Goal: Task Accomplishment & Management: Use online tool/utility

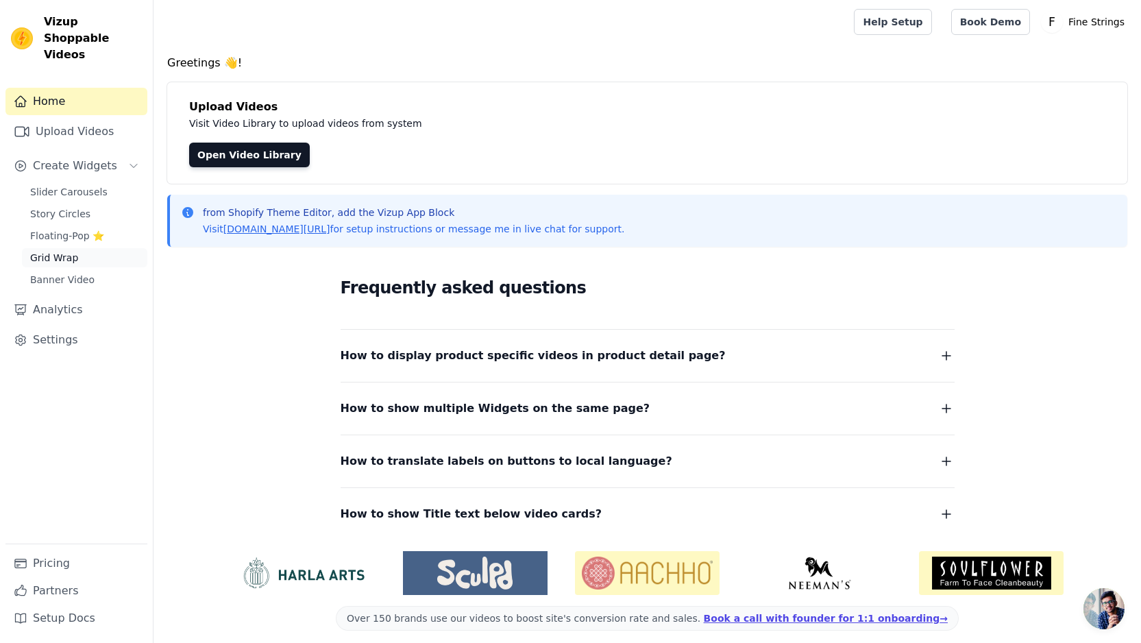
click at [56, 251] on span "Grid Wrap" at bounding box center [54, 258] width 48 height 14
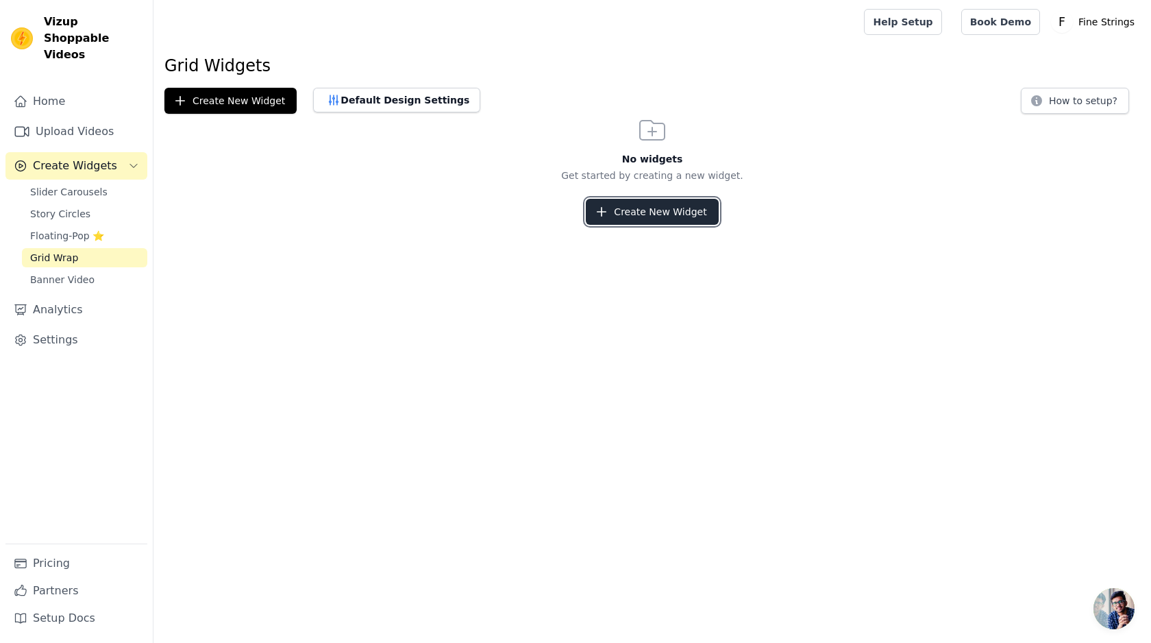
click at [628, 204] on button "Create New Widget" at bounding box center [652, 212] width 132 height 26
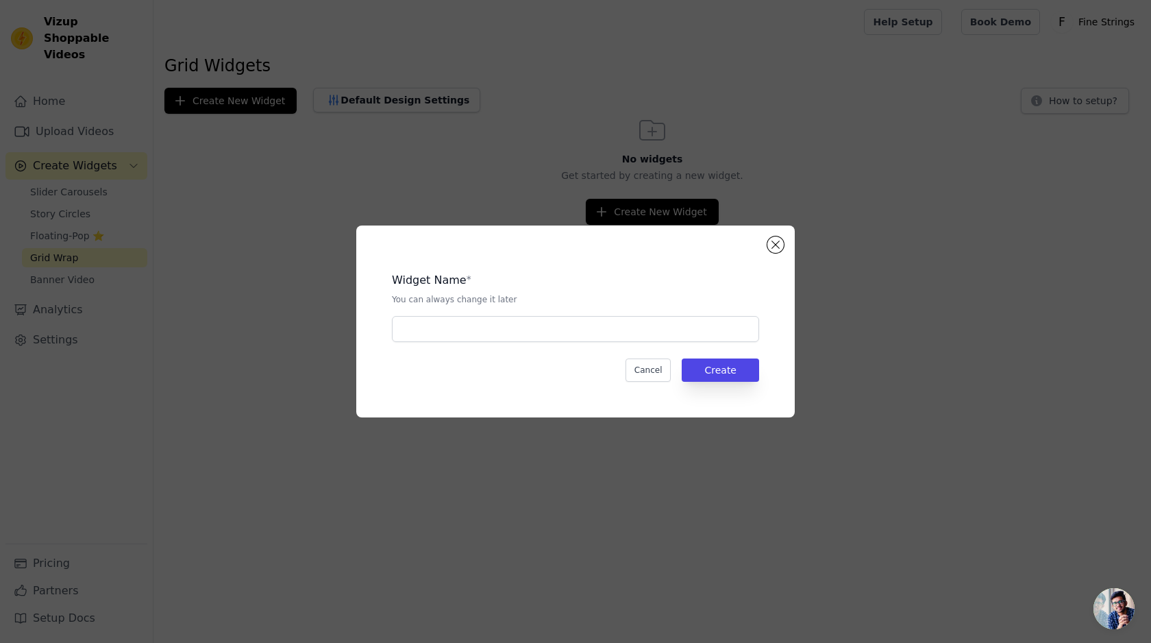
click at [440, 345] on div "Widget Name * You can always change it later Cancel Create" at bounding box center [575, 321] width 395 height 148
click at [442, 332] on input "text" at bounding box center [575, 329] width 367 height 26
type input "g"
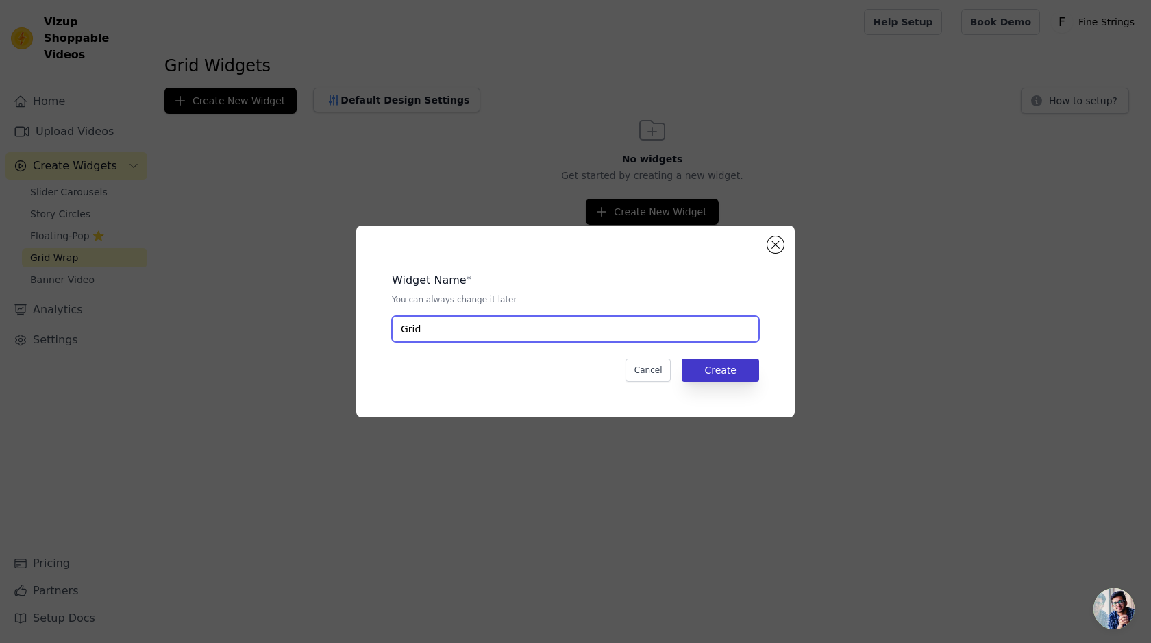
type input "Grid"
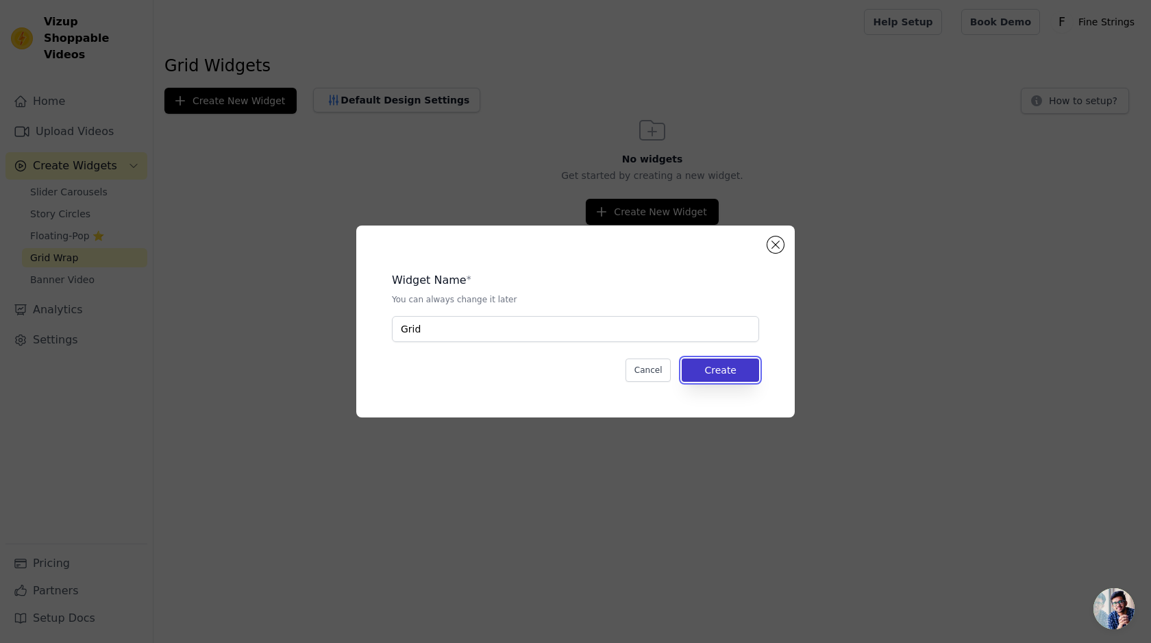
click at [696, 371] on button "Create" at bounding box center [720, 369] width 77 height 23
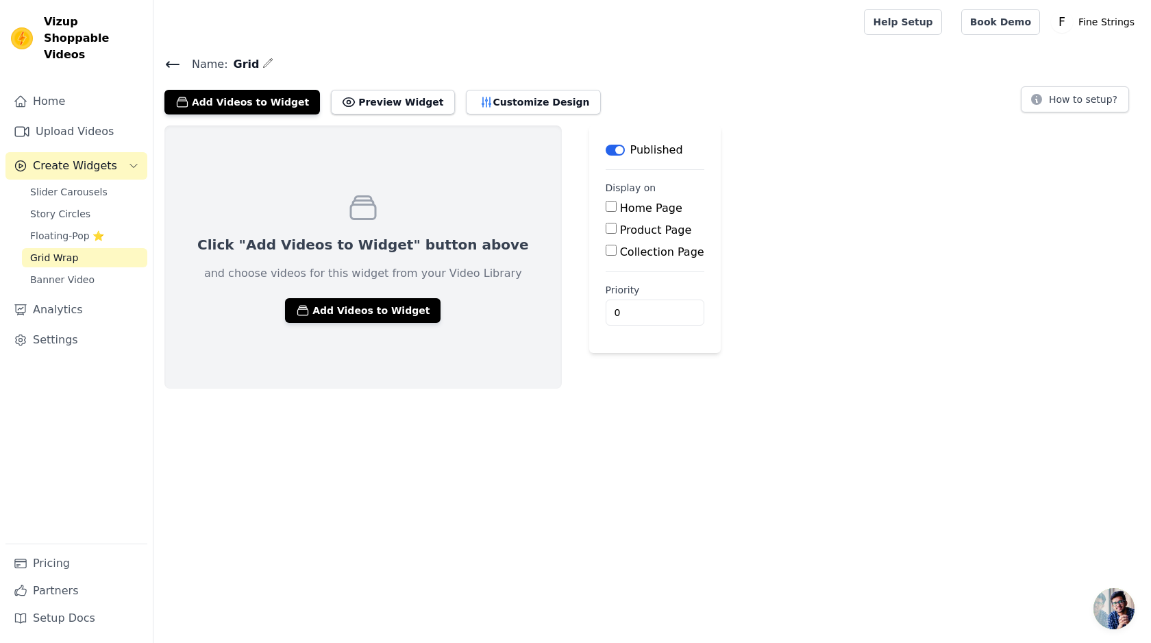
click at [319, 326] on div "Click "Add Videos to Widget" button above and choose videos for this widget fro…" at bounding box center [362, 256] width 397 height 263
click at [323, 321] on button "Add Videos to Widget" at bounding box center [363, 310] width 156 height 25
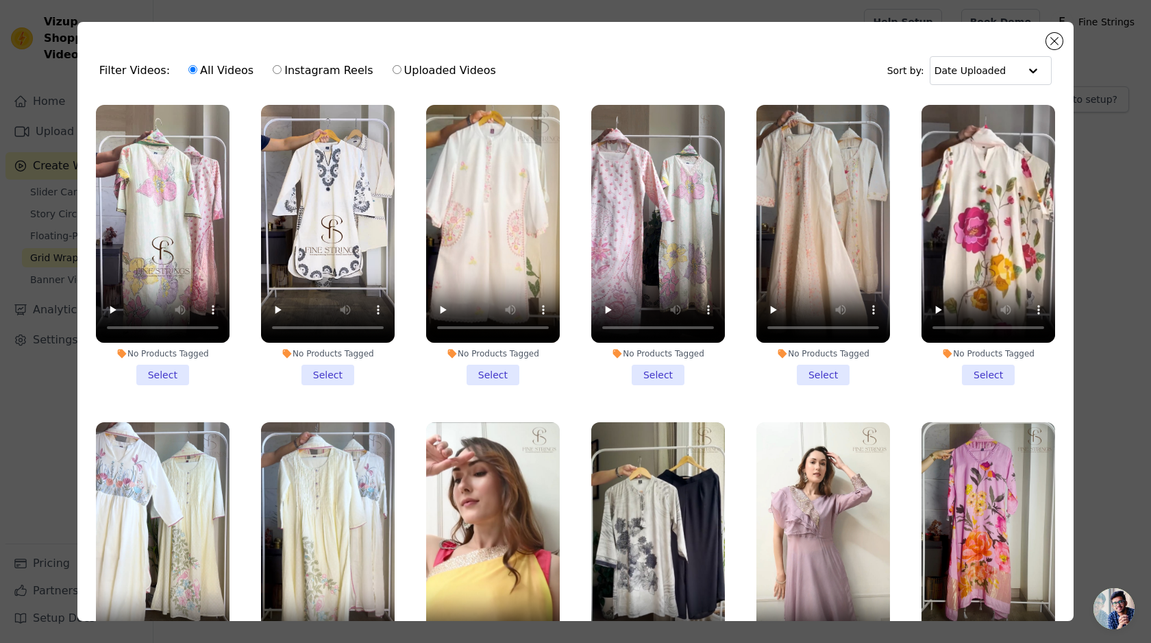
click at [145, 368] on li "No Products Tagged Select" at bounding box center [163, 245] width 134 height 280
click at [0, 0] on input "No Products Tagged Select" at bounding box center [0, 0] width 0 height 0
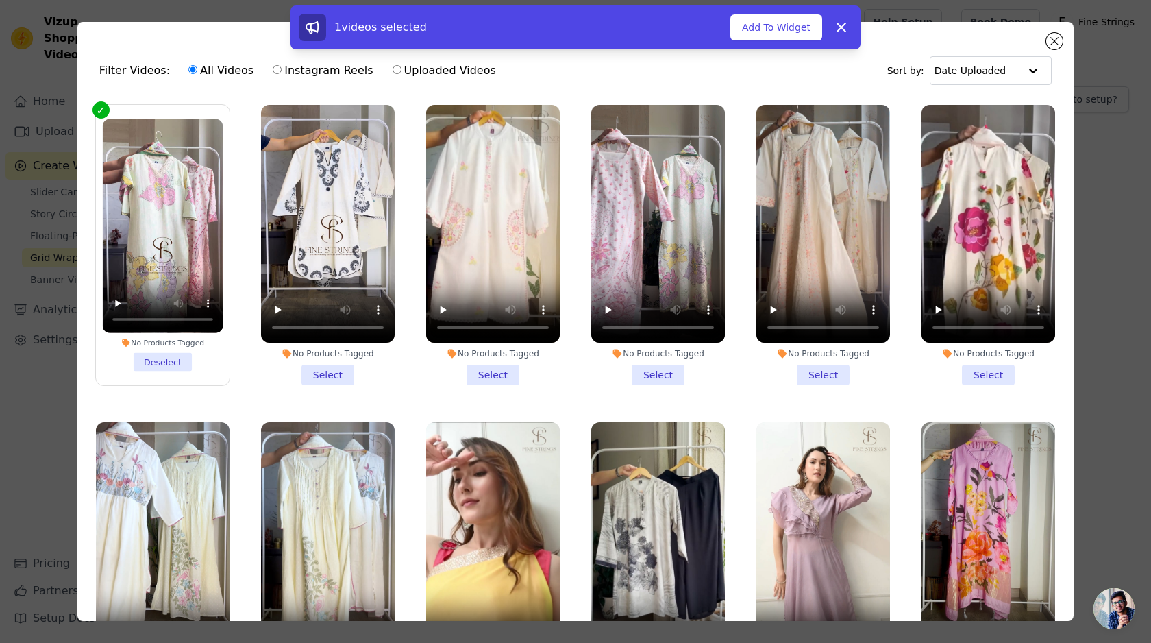
click at [328, 372] on li "No Products Tagged Select" at bounding box center [328, 245] width 134 height 280
click at [0, 0] on input "No Products Tagged Select" at bounding box center [0, 0] width 0 height 0
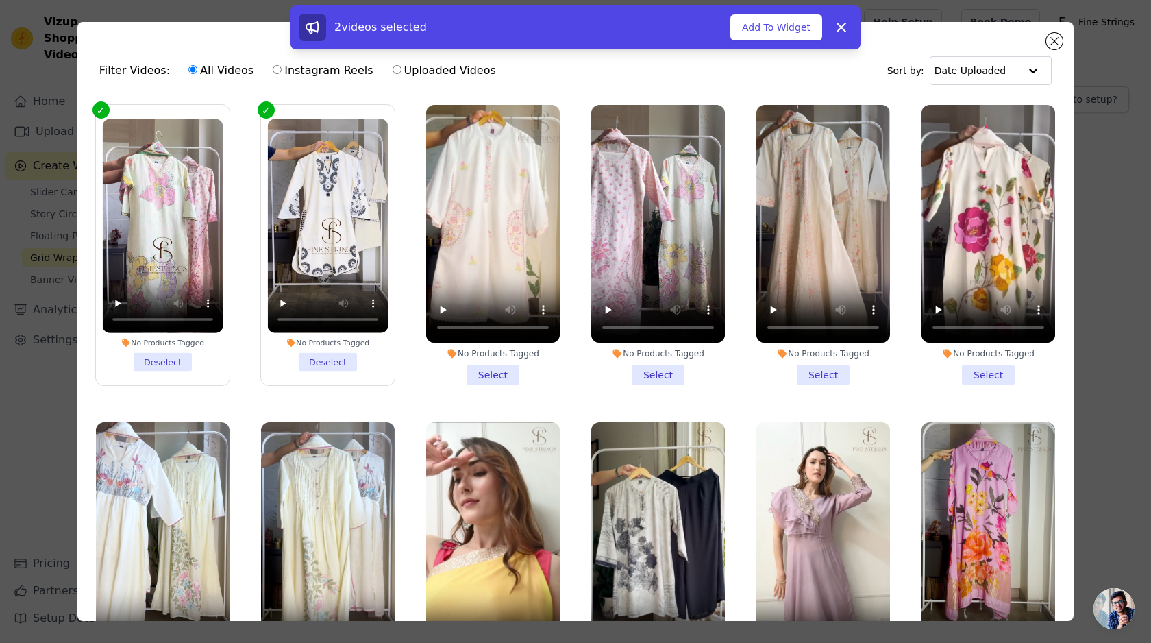
drag, startPoint x: 481, startPoint y: 363, endPoint x: 489, endPoint y: 364, distance: 8.3
click at [482, 364] on li "No Products Tagged Select" at bounding box center [493, 245] width 134 height 280
click at [0, 0] on input "No Products Tagged Select" at bounding box center [0, 0] width 0 height 0
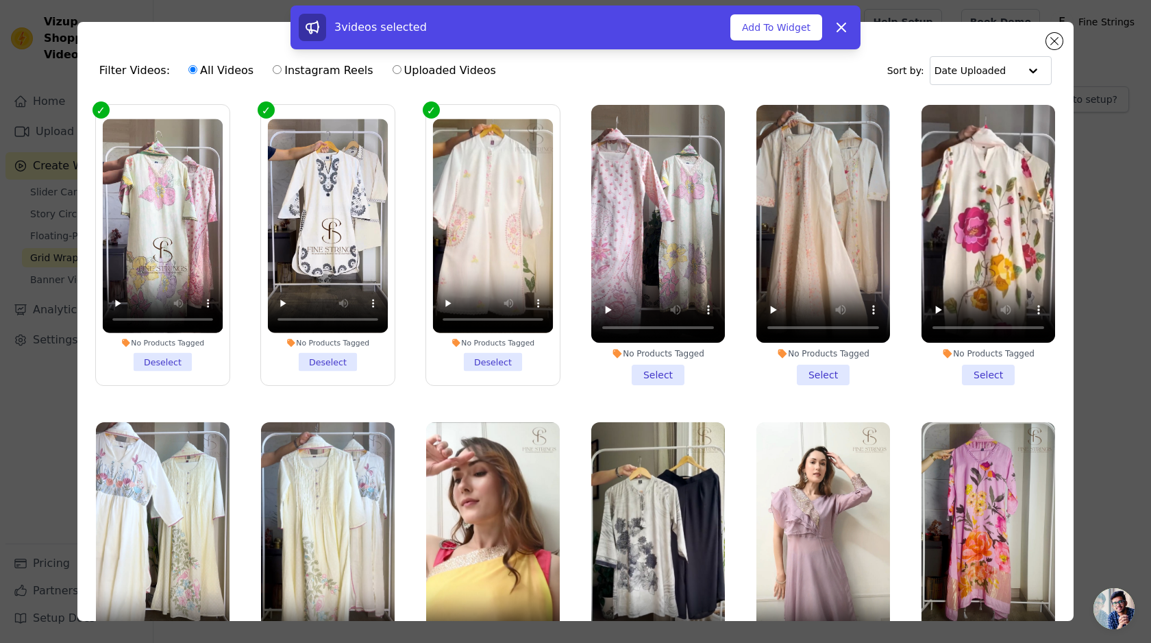
click at [673, 375] on li "No Products Tagged Select" at bounding box center [658, 245] width 134 height 280
click at [0, 0] on input "No Products Tagged Select" at bounding box center [0, 0] width 0 height 0
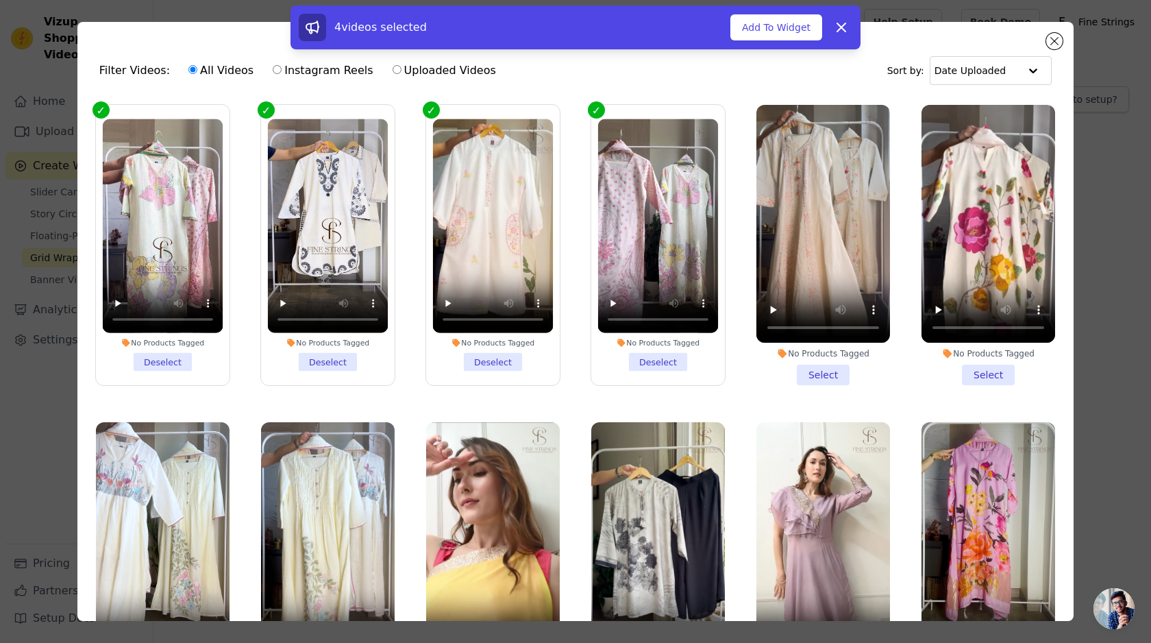
click at [833, 367] on li "No Products Tagged Select" at bounding box center [824, 245] width 134 height 280
click at [0, 0] on input "No Products Tagged Select" at bounding box center [0, 0] width 0 height 0
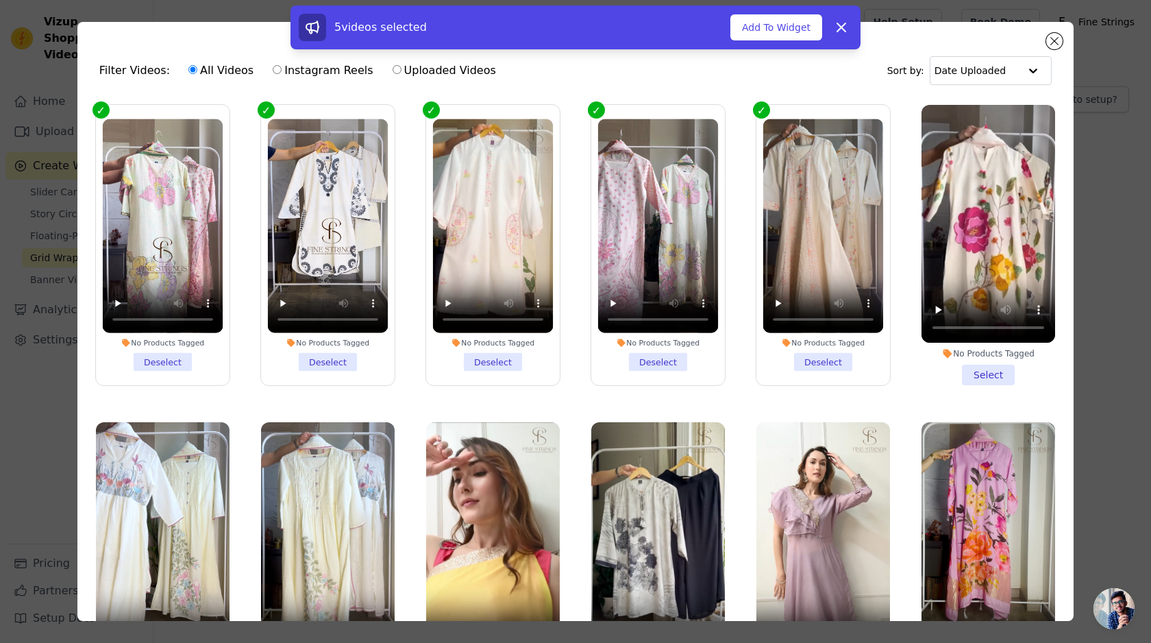
click at [959, 365] on li "No Products Tagged Select" at bounding box center [989, 245] width 134 height 280
click at [0, 0] on input "No Products Tagged Select" at bounding box center [0, 0] width 0 height 0
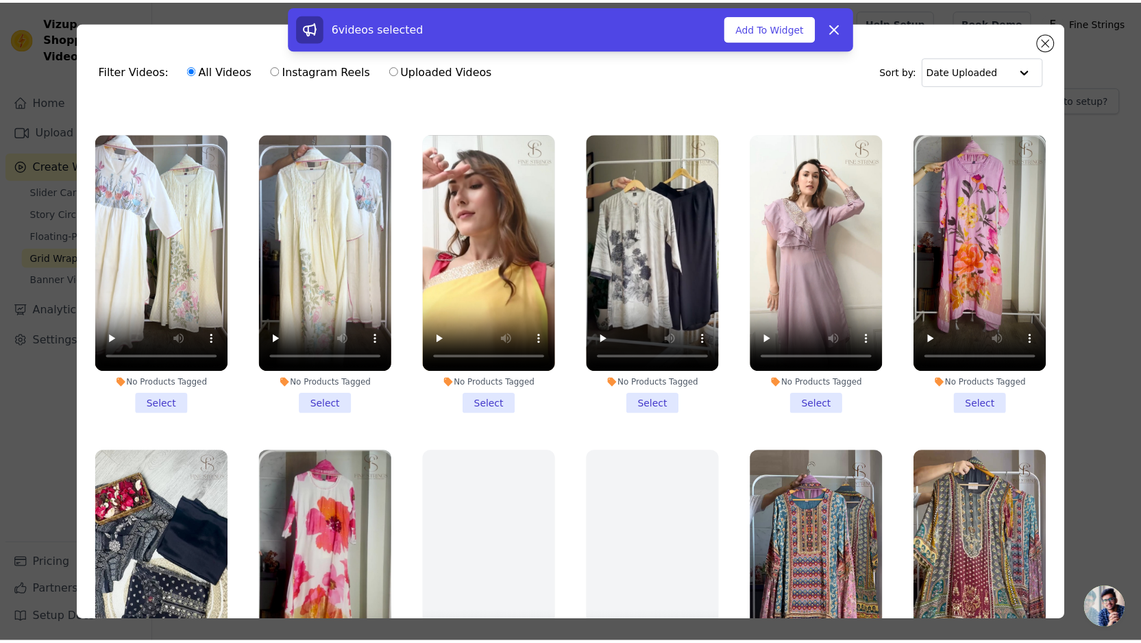
scroll to position [340, 0]
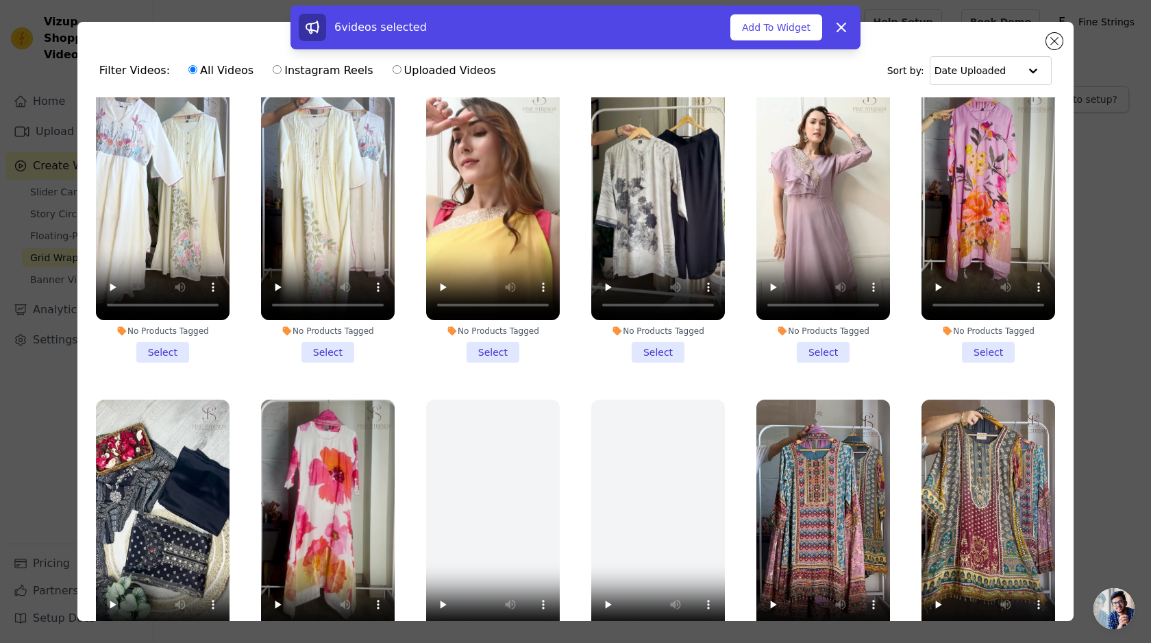
click at [961, 341] on li "No Products Tagged Select" at bounding box center [989, 222] width 134 height 280
click at [0, 0] on input "No Products Tagged Select" at bounding box center [0, 0] width 0 height 0
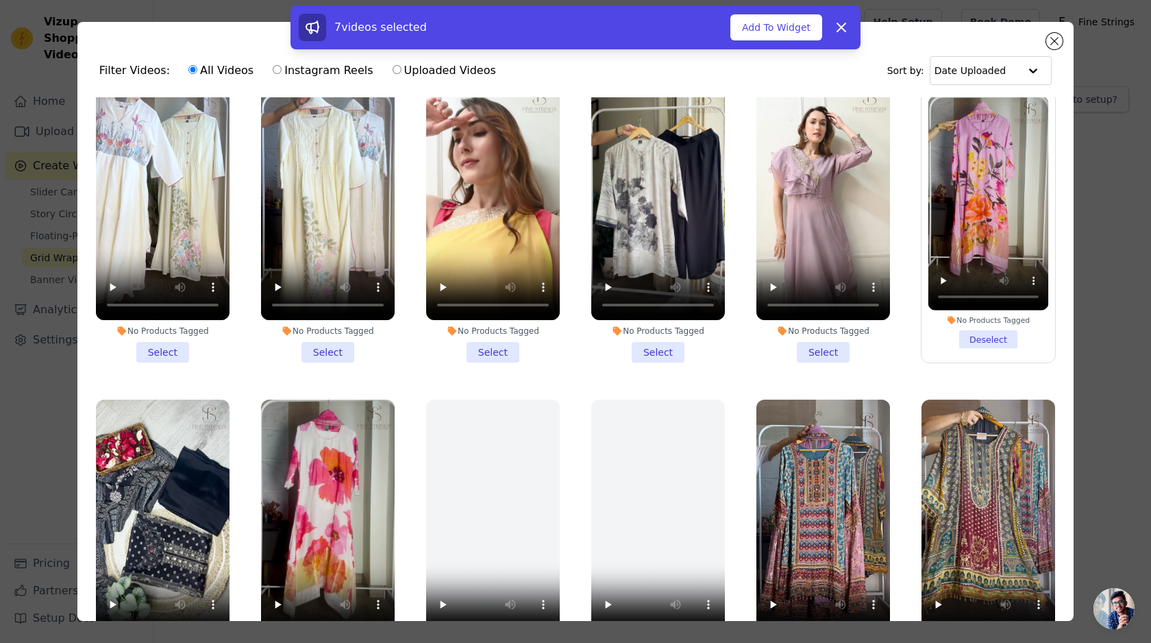
click at [824, 338] on li "No Products Tagged Select" at bounding box center [824, 222] width 134 height 280
click at [0, 0] on input "No Products Tagged Select" at bounding box center [0, 0] width 0 height 0
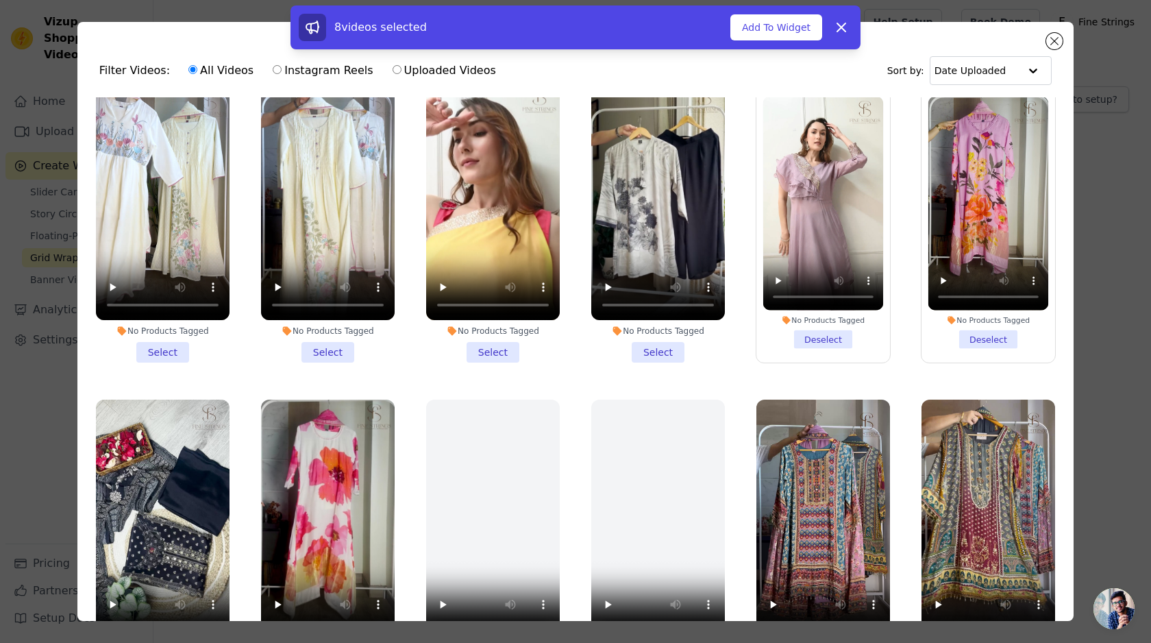
click at [635, 345] on li "No Products Tagged Select" at bounding box center [658, 222] width 134 height 280
click at [0, 0] on input "No Products Tagged Select" at bounding box center [0, 0] width 0 height 0
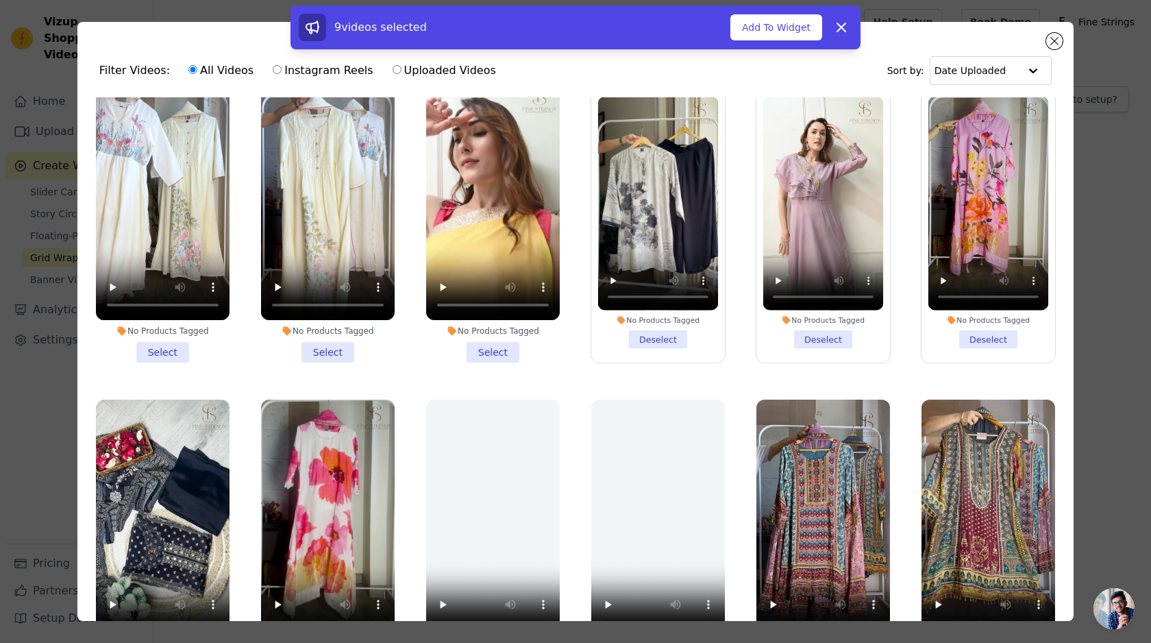
click at [484, 344] on li "No Products Tagged Select" at bounding box center [493, 222] width 134 height 280
click at [0, 0] on input "No Products Tagged Select" at bounding box center [0, 0] width 0 height 0
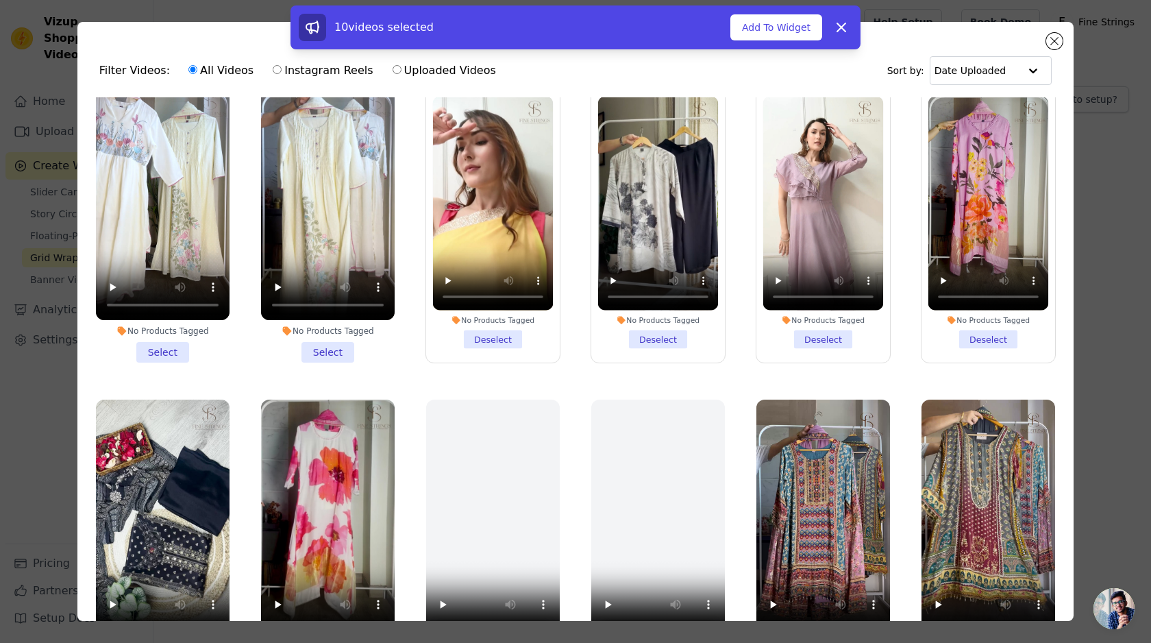
click at [307, 343] on li "No Products Tagged Select" at bounding box center [328, 222] width 134 height 280
click at [0, 0] on input "No Products Tagged Select" at bounding box center [0, 0] width 0 height 0
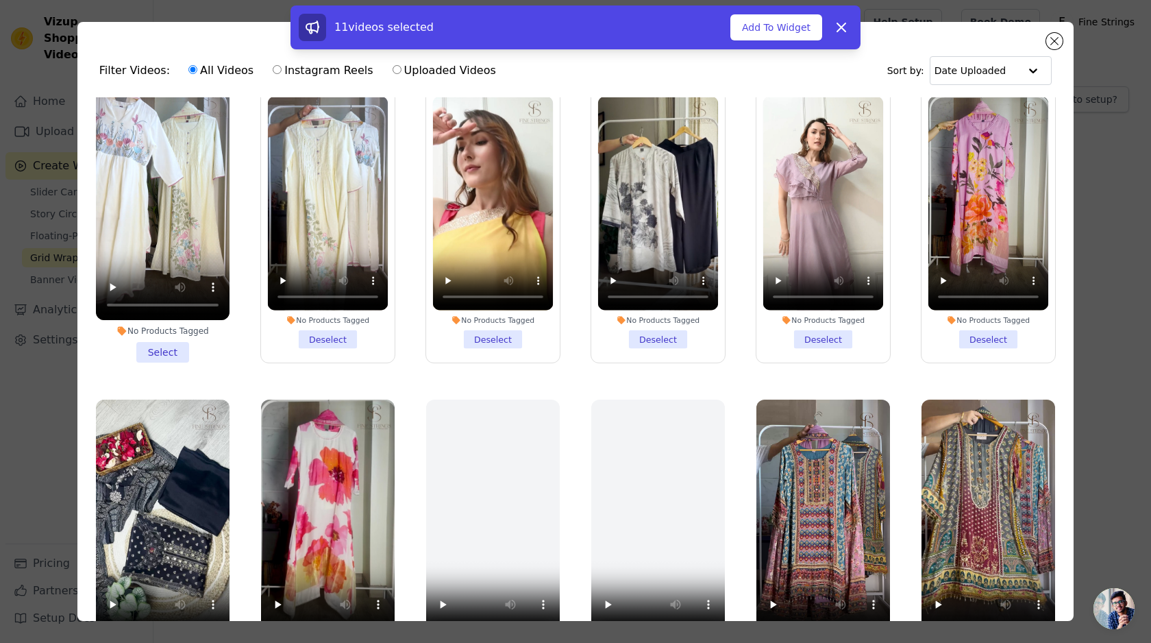
click at [174, 345] on li "No Products Tagged Select" at bounding box center [163, 222] width 134 height 280
click at [0, 0] on input "No Products Tagged Select" at bounding box center [0, 0] width 0 height 0
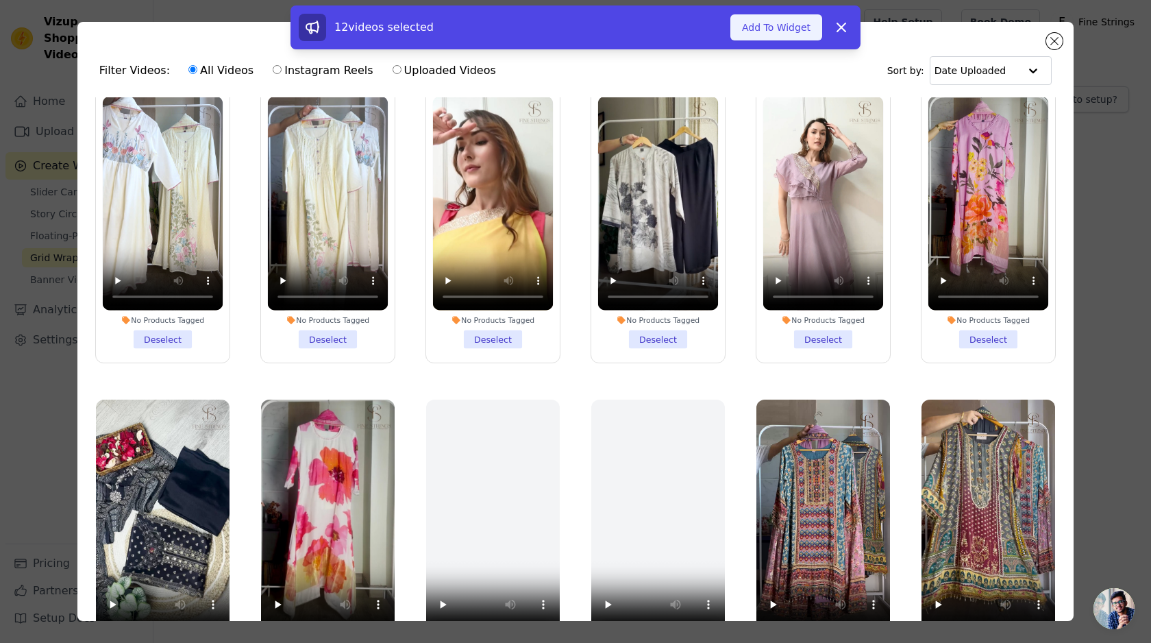
click at [769, 16] on button "Add To Widget" at bounding box center [777, 27] width 92 height 26
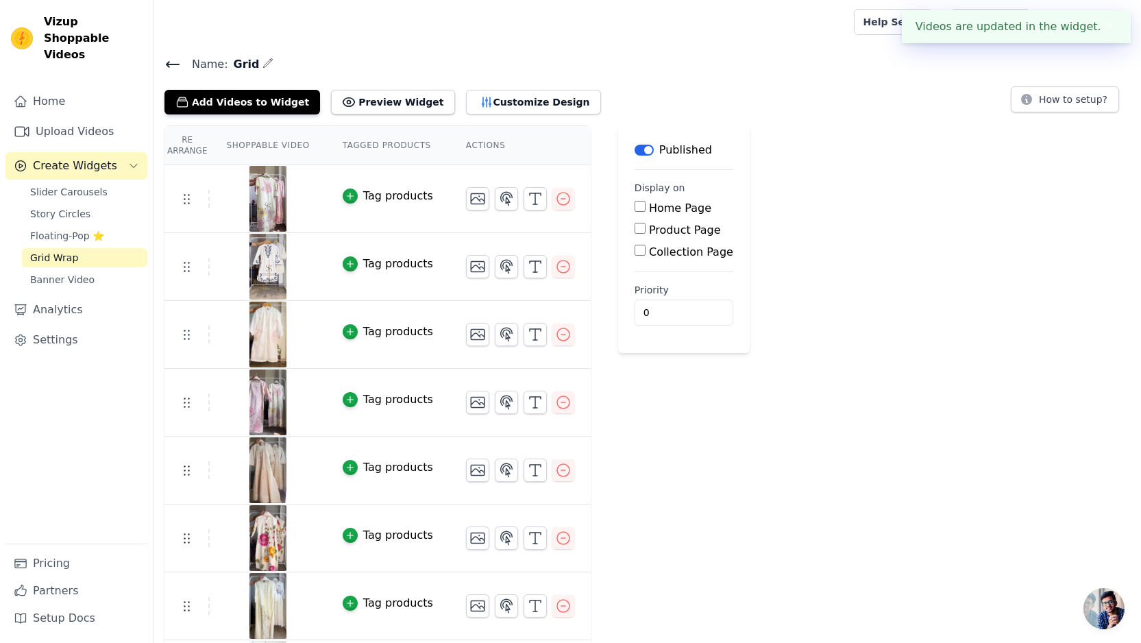
click at [354, 84] on div "Add Videos to Widget Preview Widget Customize Design" at bounding box center [387, 99] width 447 height 30
click at [347, 99] on button "Preview Widget" at bounding box center [392, 102] width 123 height 25
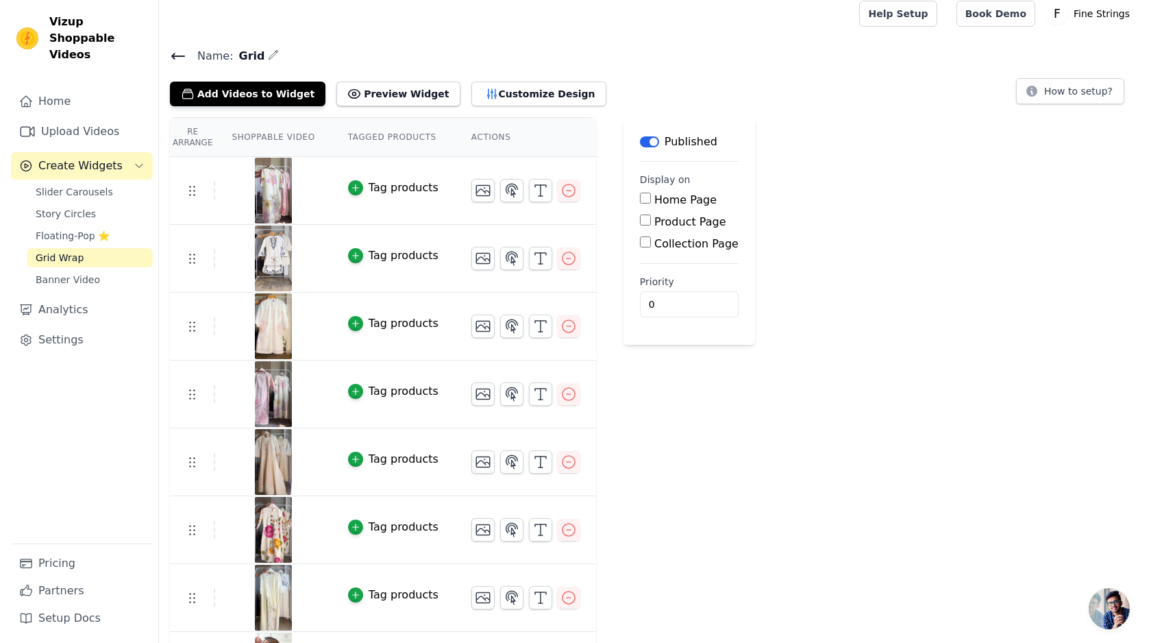
scroll to position [0, 0]
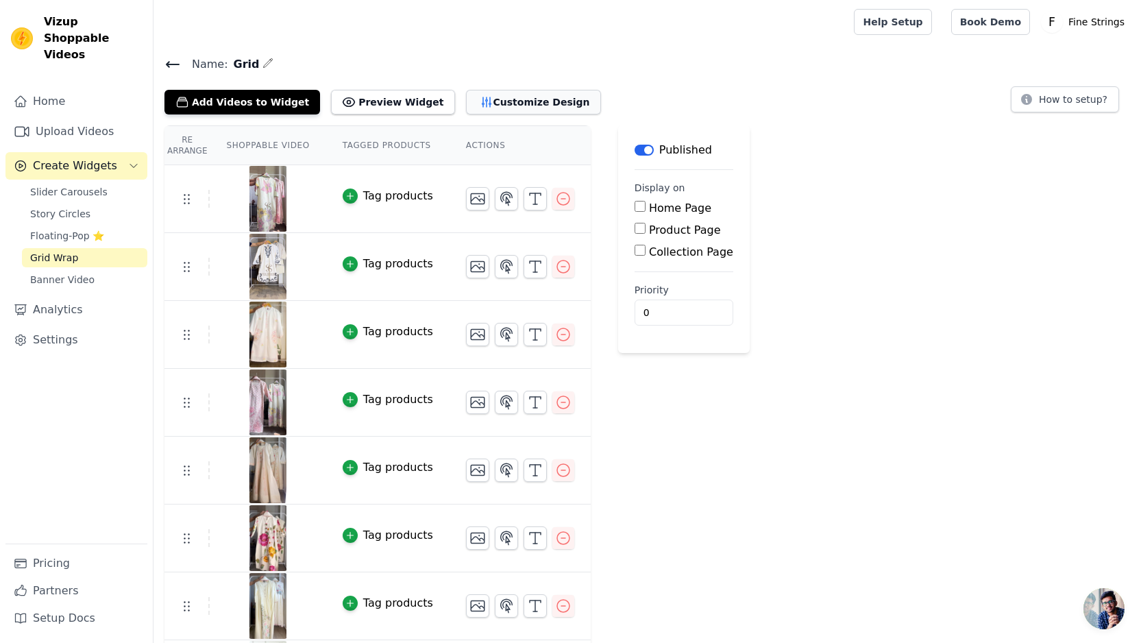
click at [482, 104] on button "Customize Design" at bounding box center [533, 102] width 135 height 25
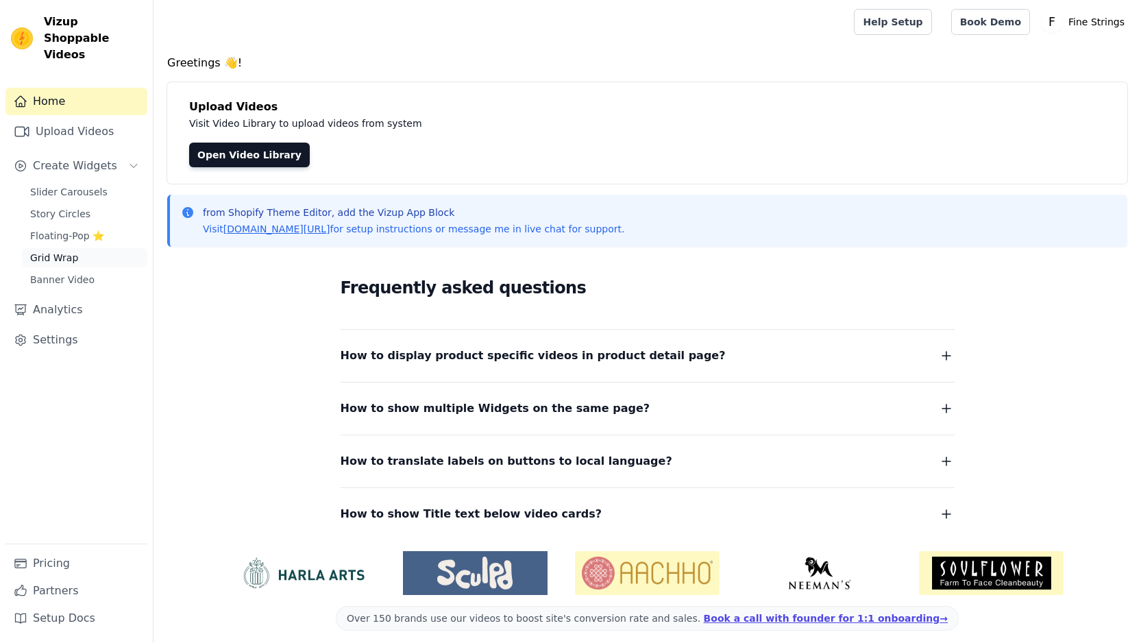
click at [60, 251] on span "Grid Wrap" at bounding box center [54, 258] width 48 height 14
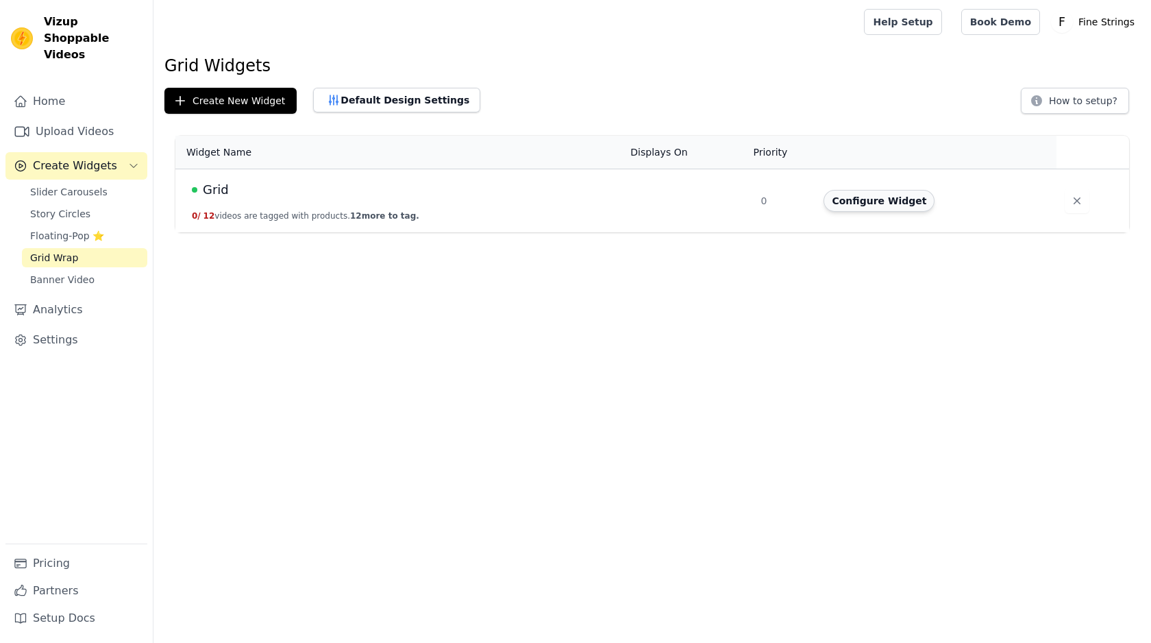
click at [844, 199] on button "Configure Widget" at bounding box center [879, 201] width 111 height 22
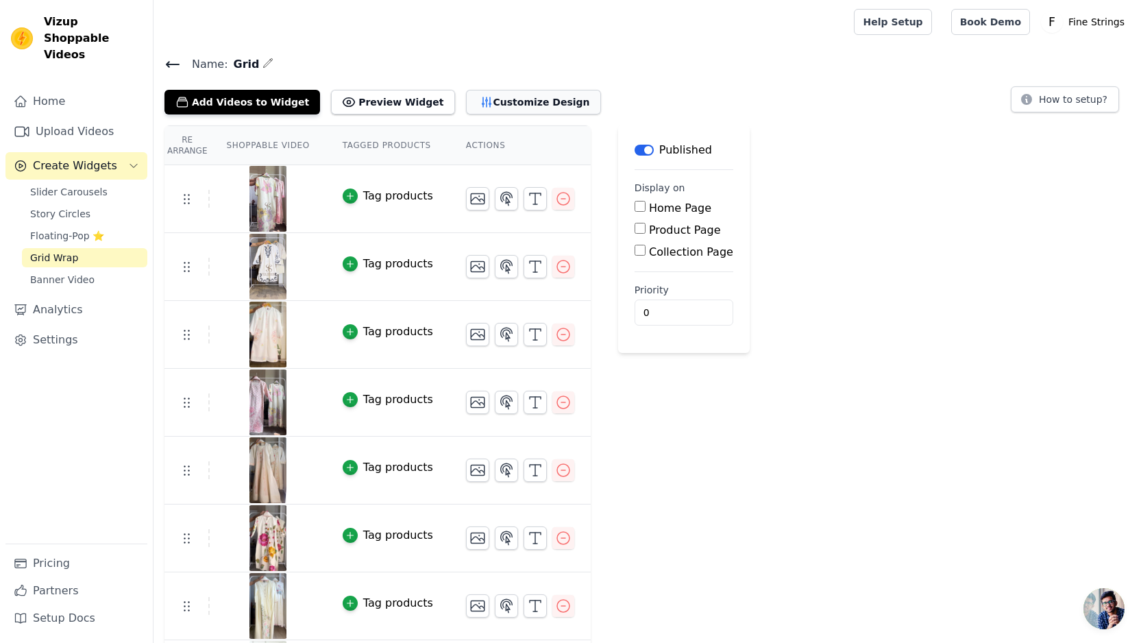
click at [466, 98] on button "Customize Design" at bounding box center [533, 102] width 135 height 25
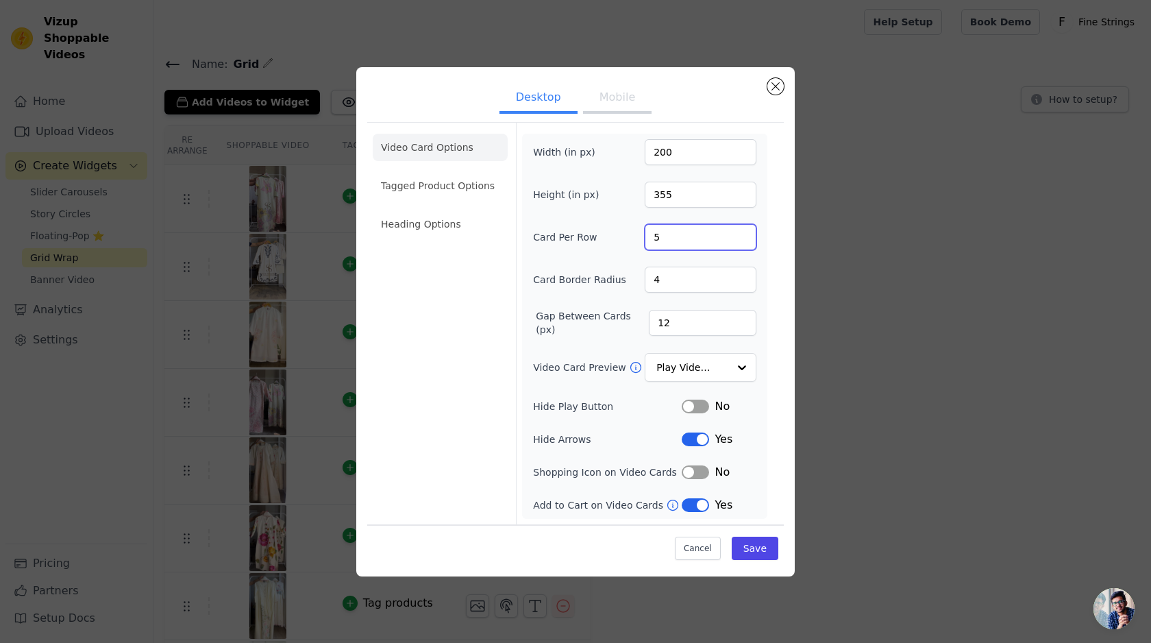
type input "5"
click at [742, 232] on input "5" at bounding box center [701, 237] width 112 height 26
click at [725, 265] on div "Width (in px) 200 Height (in px) 355 Card Per Row 5 Card Border Radius 4 Gap Be…" at bounding box center [644, 326] width 223 height 374
click at [734, 365] on div at bounding box center [741, 367] width 27 height 27
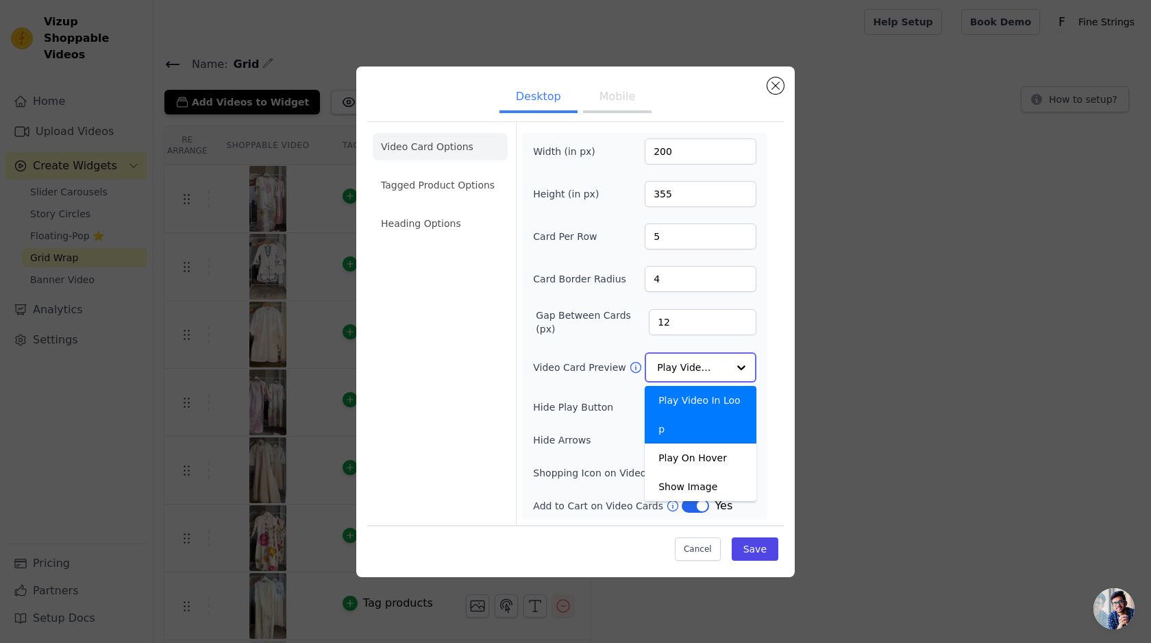
click at [749, 363] on div at bounding box center [741, 367] width 27 height 27
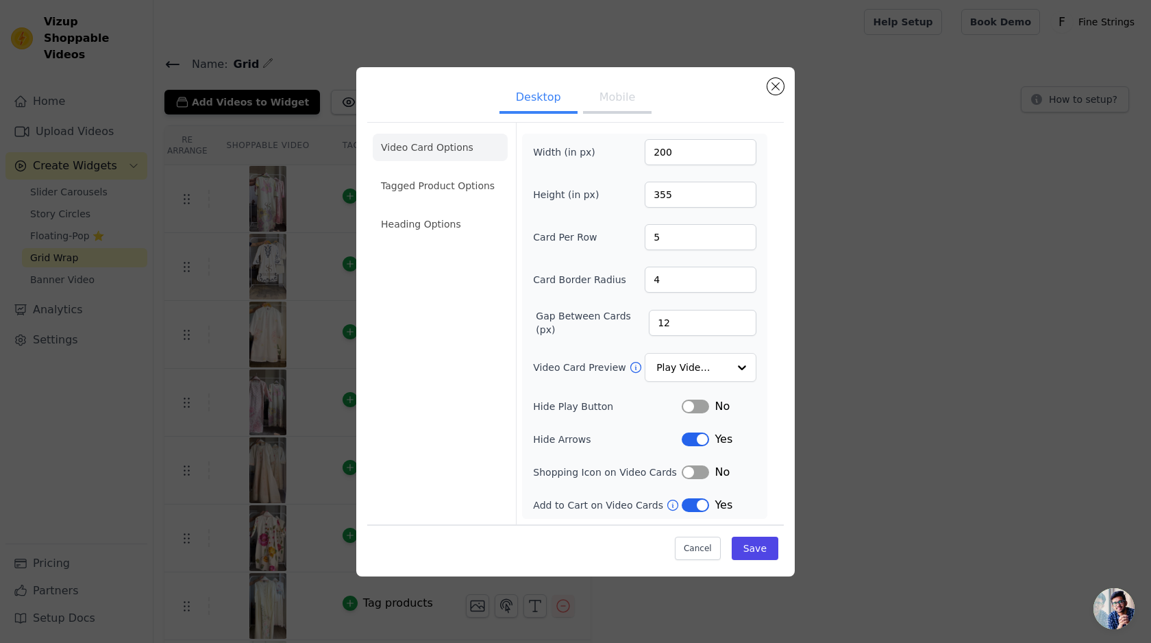
click at [773, 358] on div "Video Card Options Tagged Product Options Heading Options Width (in px) 200 Hei…" at bounding box center [575, 323] width 417 height 402
click at [437, 186] on li "Tagged Product Options" at bounding box center [440, 185] width 135 height 27
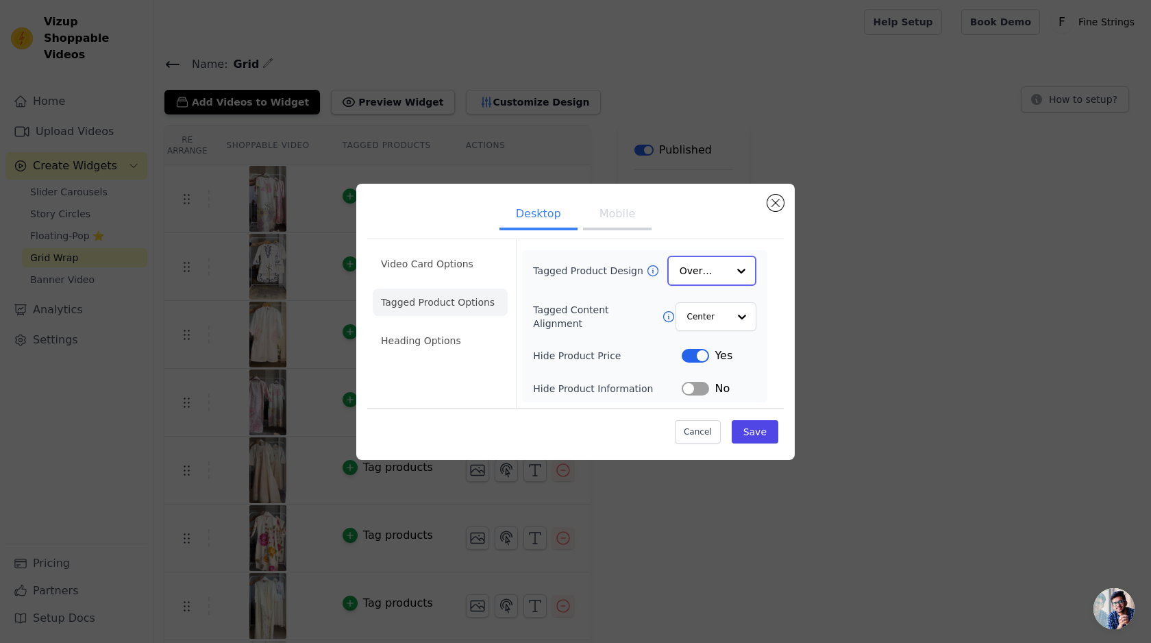
click at [721, 280] on input "Tagged Product Design" at bounding box center [704, 270] width 48 height 27
click at [746, 271] on div at bounding box center [741, 270] width 27 height 27
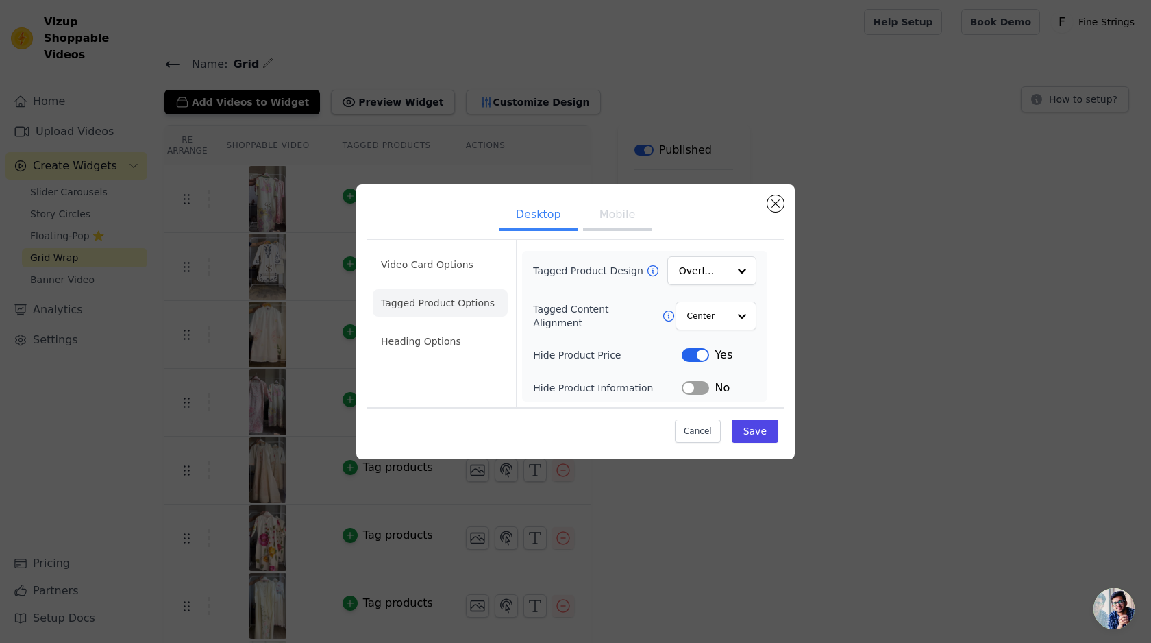
click at [777, 254] on div "Video Card Options Tagged Product Options Heading Options Tagged Product Design…" at bounding box center [575, 323] width 417 height 168
click at [753, 433] on button "Save" at bounding box center [755, 430] width 47 height 23
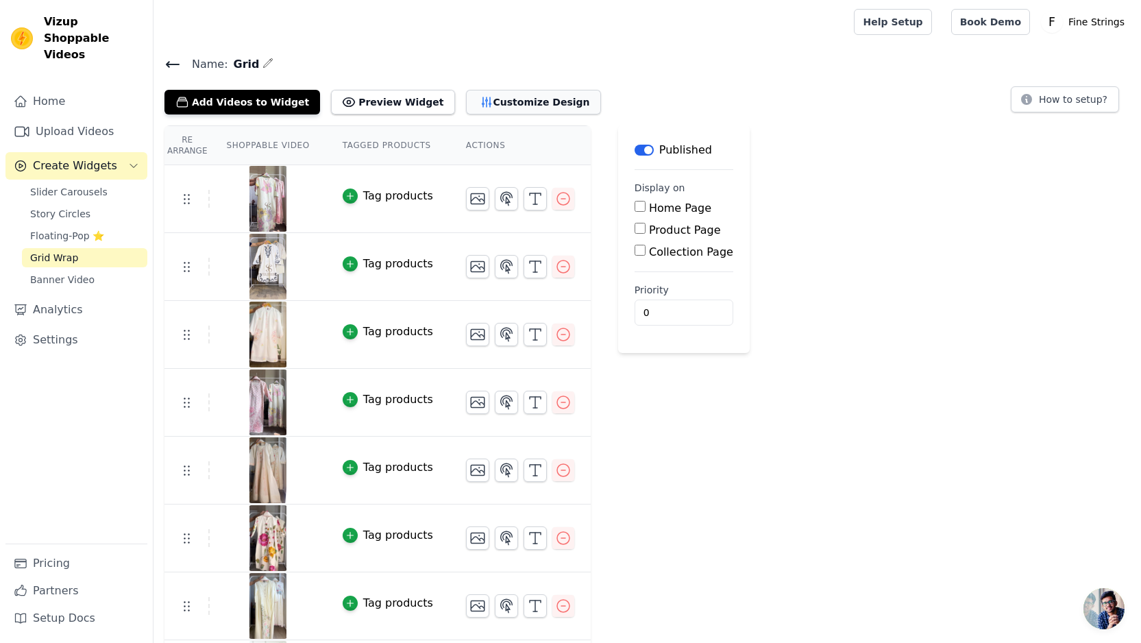
click at [466, 108] on button "Customize Design" at bounding box center [533, 102] width 135 height 25
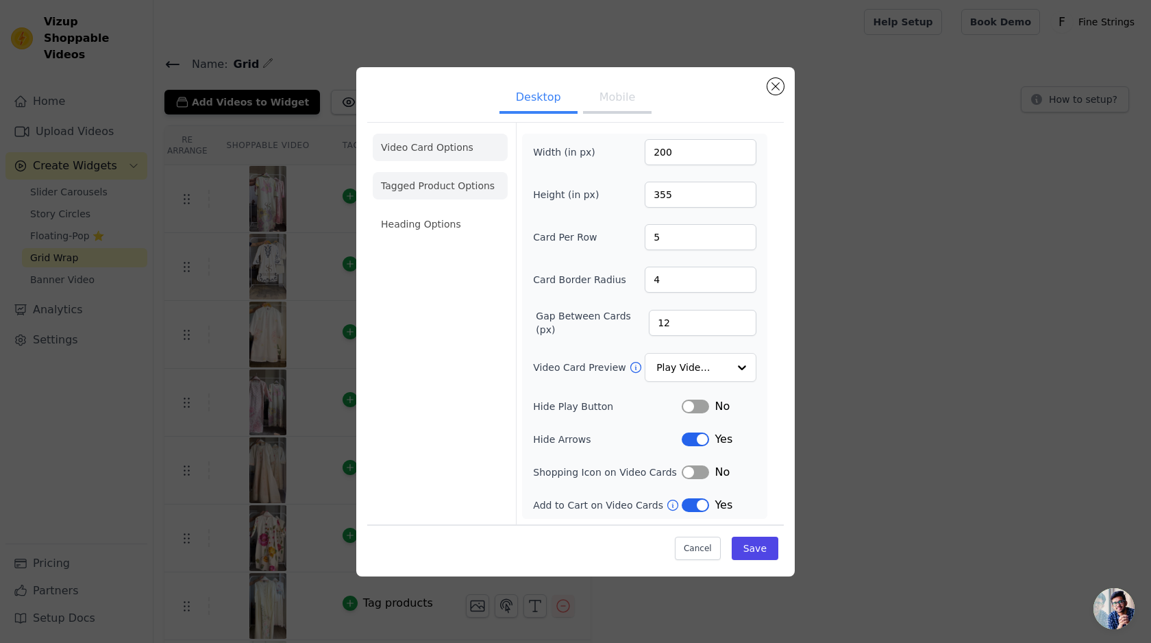
click at [434, 191] on li "Tagged Product Options" at bounding box center [440, 185] width 135 height 27
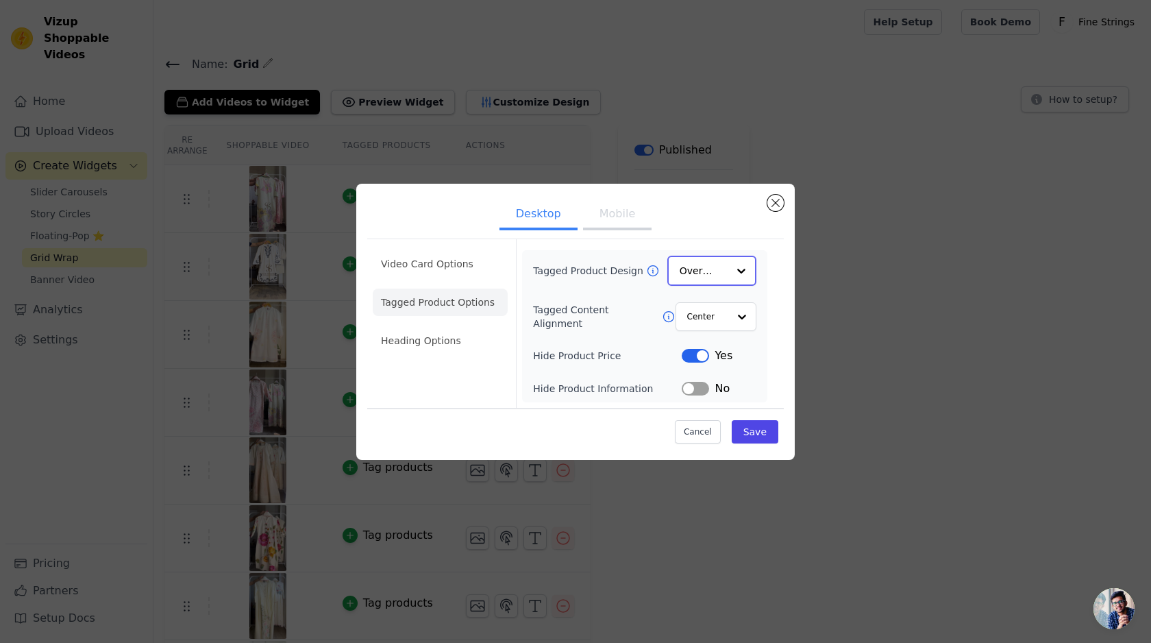
click at [705, 269] on input "Tagged Product Design" at bounding box center [704, 270] width 48 height 27
click at [709, 361] on div "Minimalist" at bounding box center [711, 361] width 89 height 29
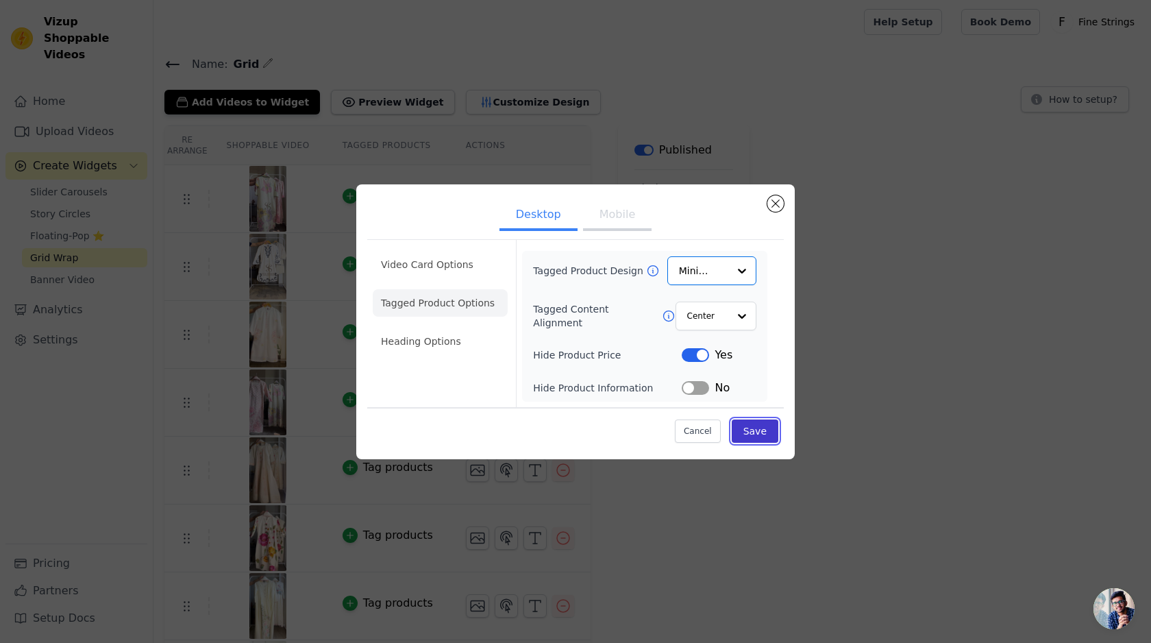
click at [750, 425] on button "Save" at bounding box center [755, 430] width 47 height 23
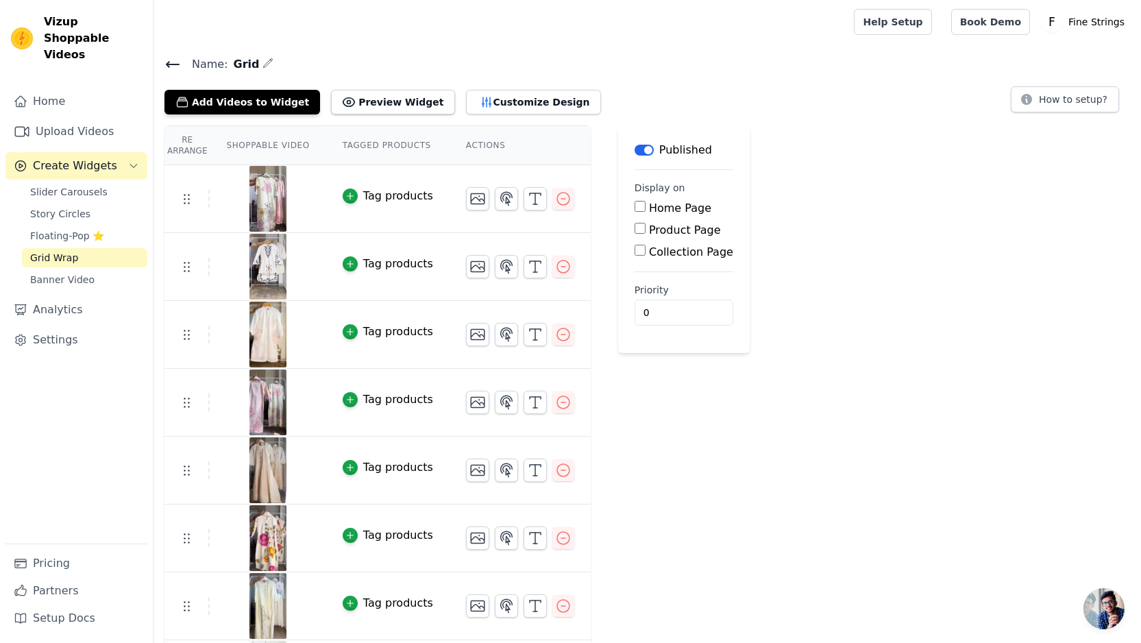
click at [404, 199] on div "Tag products" at bounding box center [398, 196] width 70 height 16
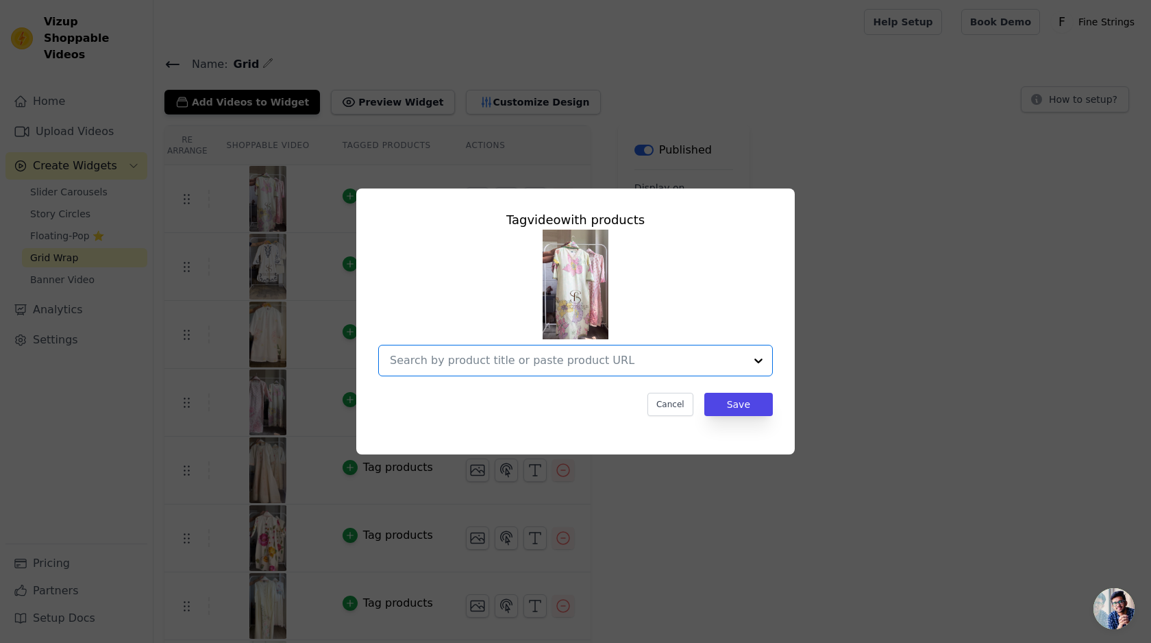
click at [478, 356] on input "text" at bounding box center [567, 360] width 355 height 16
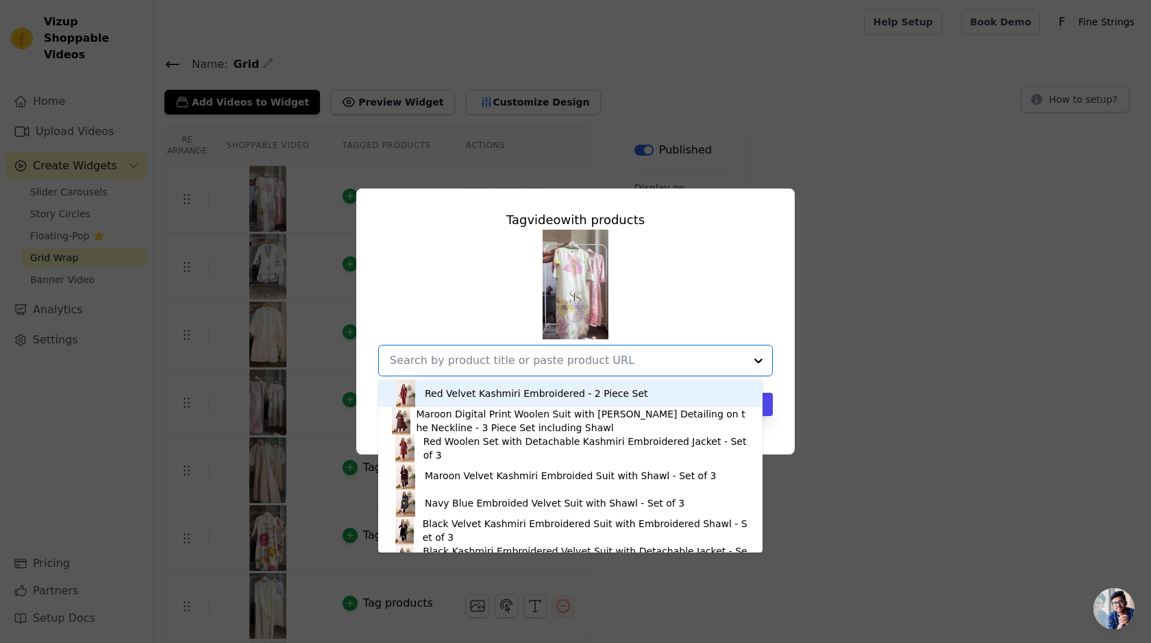
click at [473, 400] on div "Red Velvet Kashmiri Embroidered - 2 Piece Set" at bounding box center [570, 393] width 357 height 27
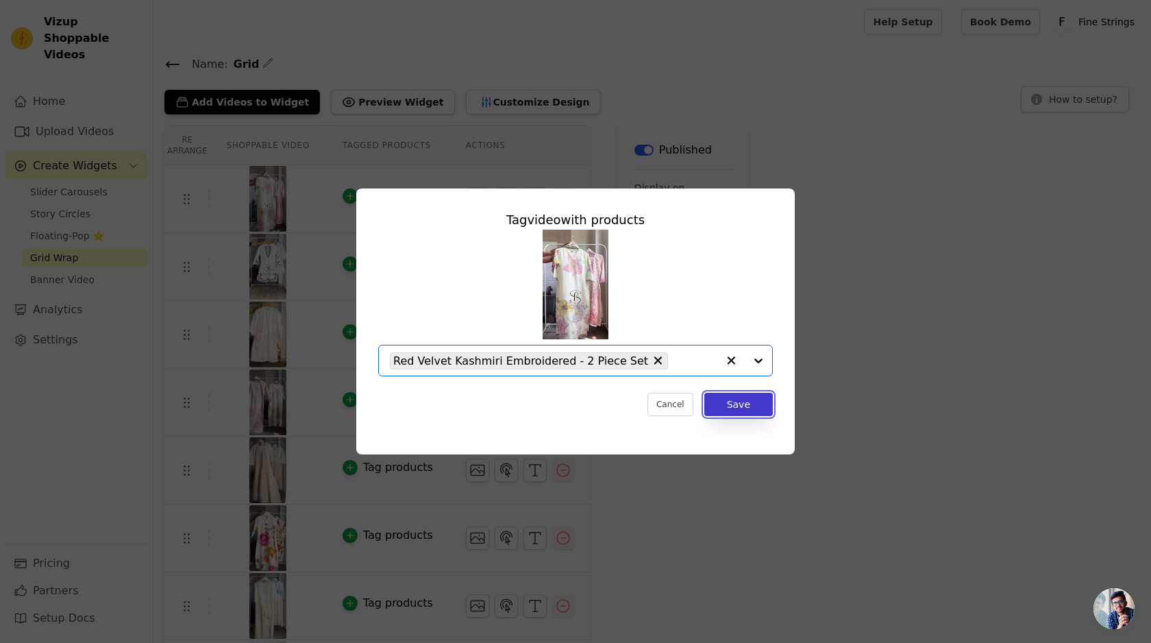
click at [733, 406] on button "Save" at bounding box center [738, 404] width 69 height 23
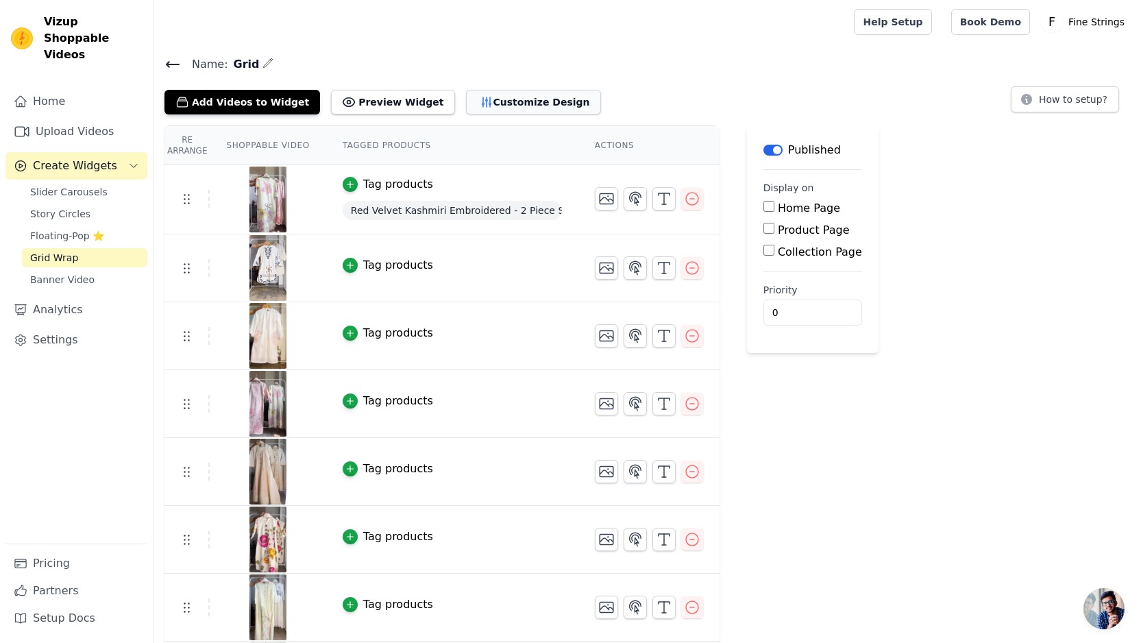
click at [487, 110] on button "Customize Design" at bounding box center [533, 102] width 135 height 25
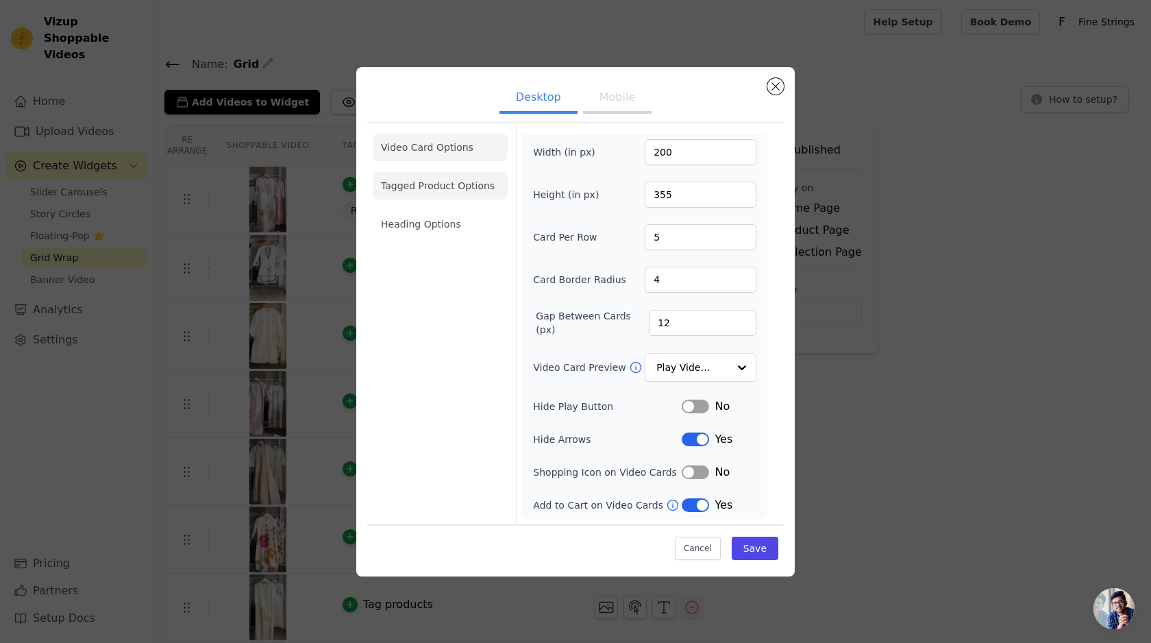
click at [436, 182] on li "Tagged Product Options" at bounding box center [440, 185] width 135 height 27
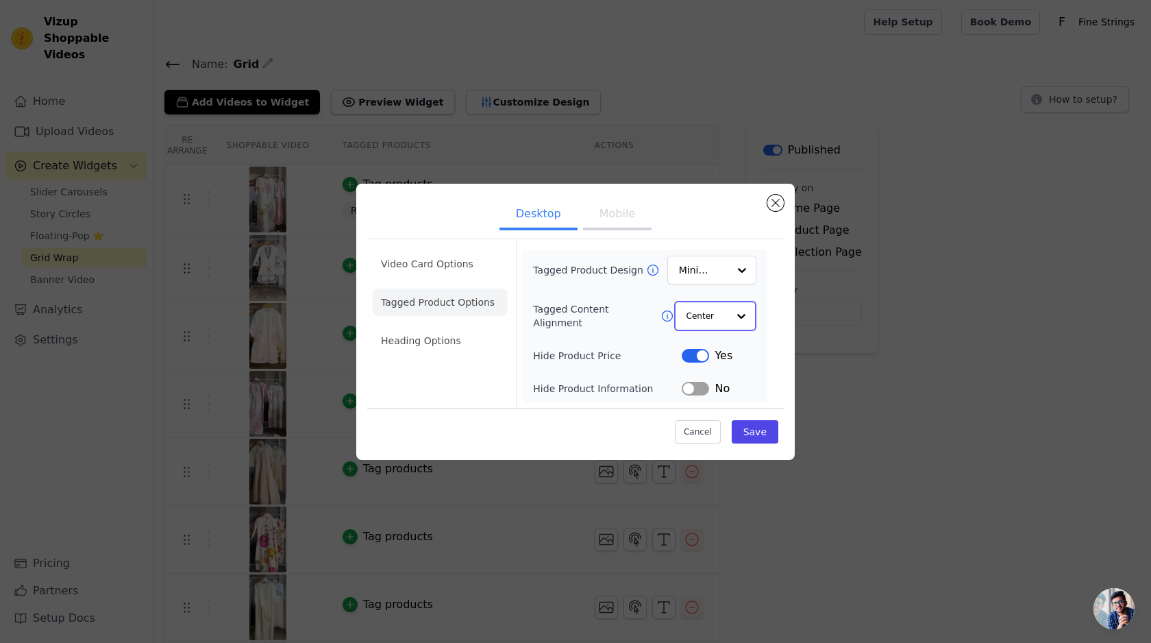
click at [702, 320] on input "Tagged Content Alignment" at bounding box center [707, 315] width 41 height 27
click at [709, 265] on input "Tagged Product Design" at bounding box center [704, 270] width 48 height 27
click at [699, 328] on div "Overlay" at bounding box center [711, 332] width 89 height 29
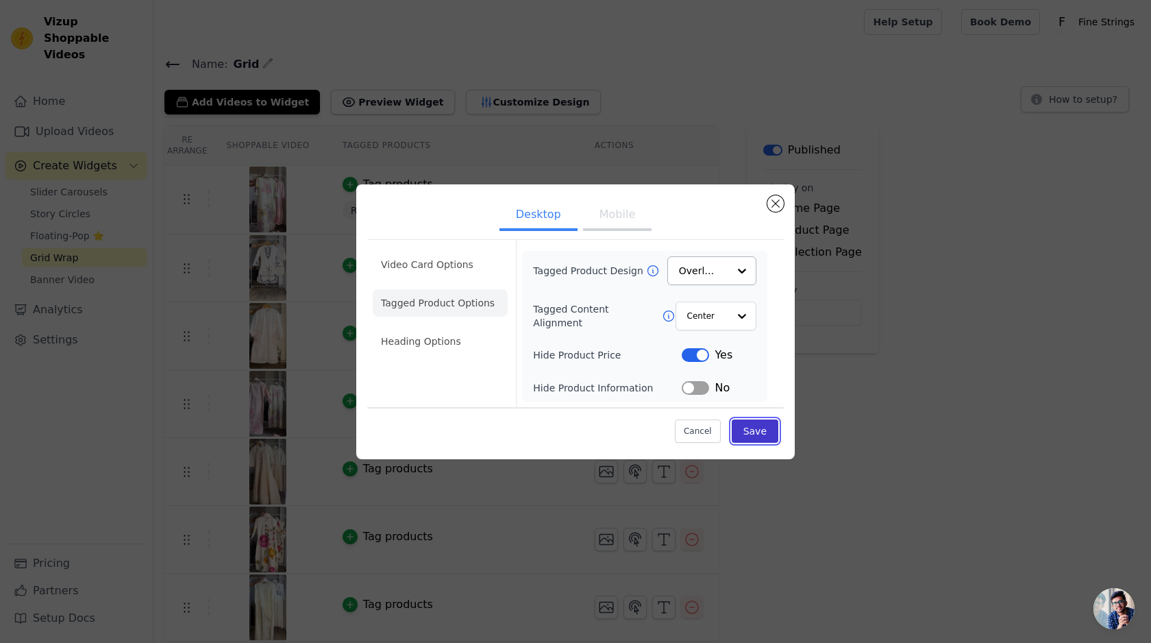
click at [747, 426] on button "Save" at bounding box center [755, 430] width 47 height 23
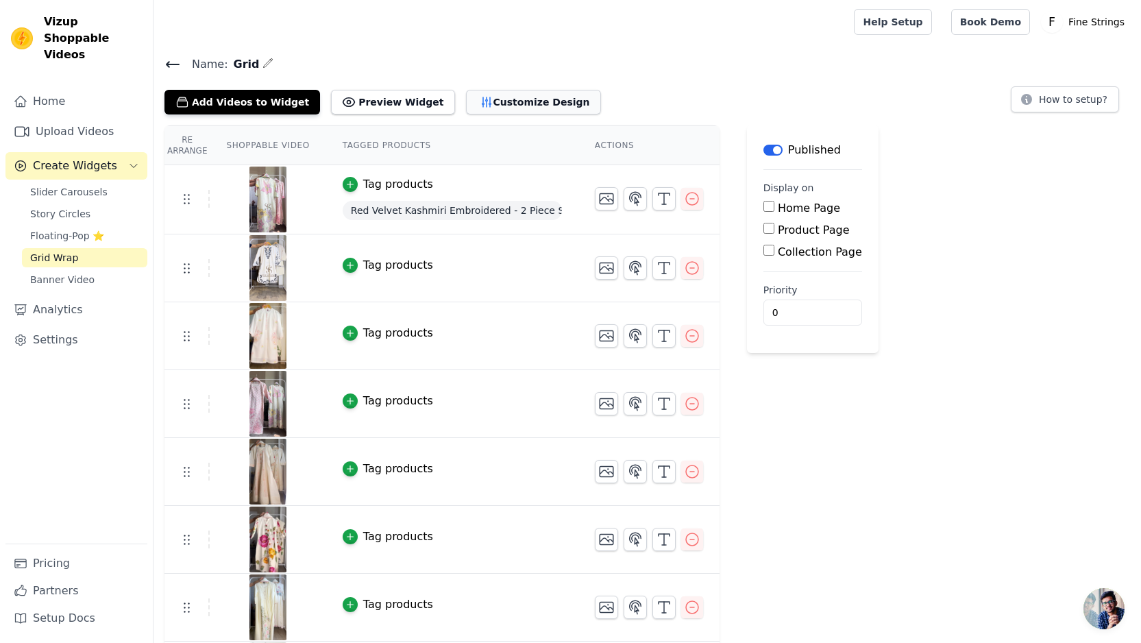
click at [501, 104] on button "Customize Design" at bounding box center [533, 102] width 135 height 25
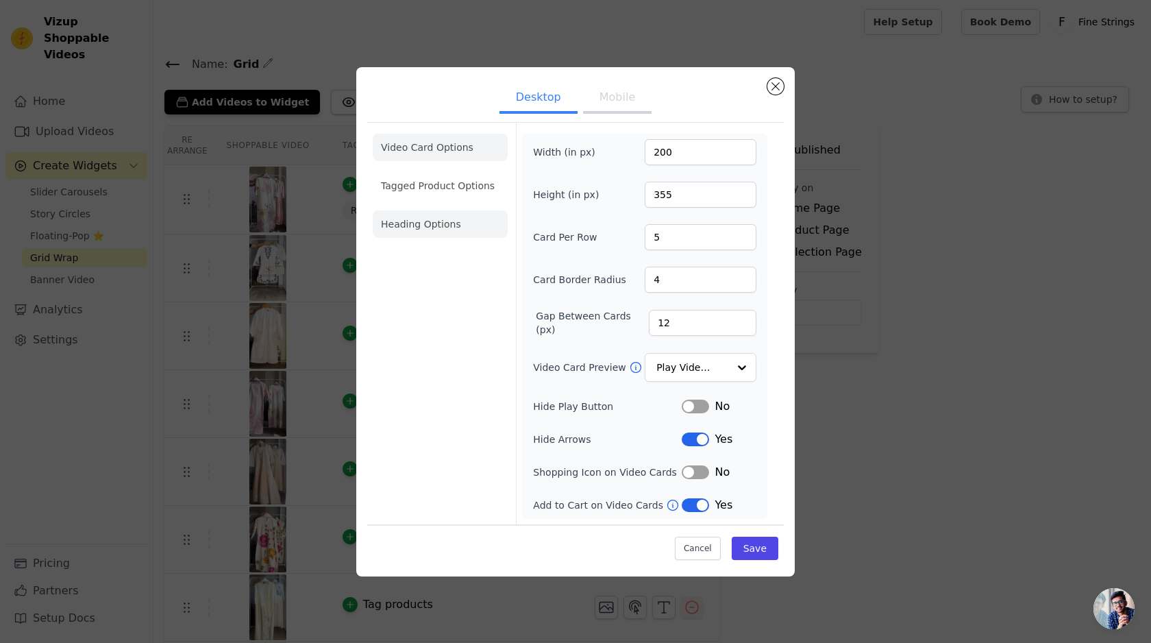
click at [430, 223] on li "Heading Options" at bounding box center [440, 223] width 135 height 27
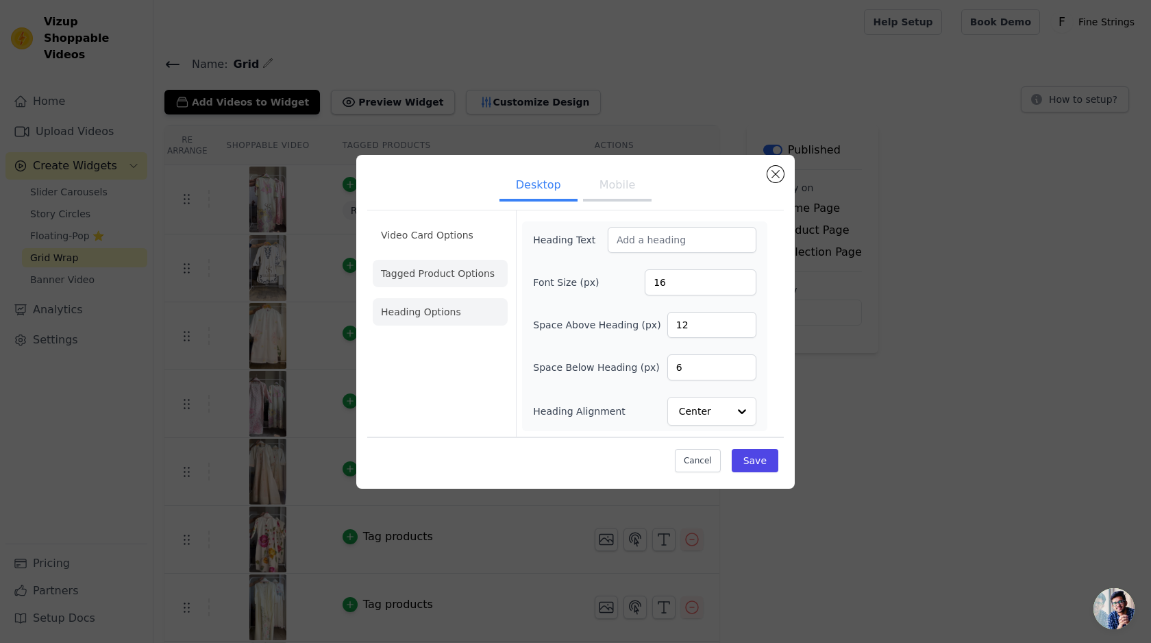
click at [415, 279] on li "Tagged Product Options" at bounding box center [440, 273] width 135 height 27
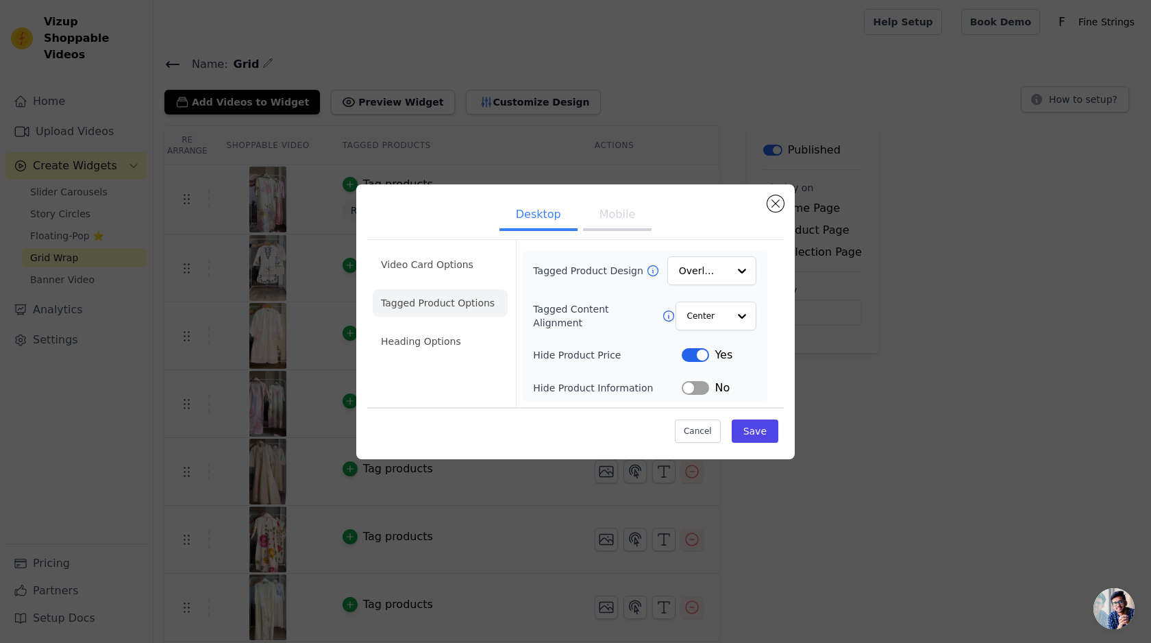
click at [695, 384] on button "Label" at bounding box center [695, 388] width 27 height 14
click at [703, 387] on button "Label" at bounding box center [695, 388] width 27 height 14
click at [698, 354] on button "Label" at bounding box center [695, 355] width 27 height 14
click at [739, 424] on button "Save" at bounding box center [755, 430] width 47 height 23
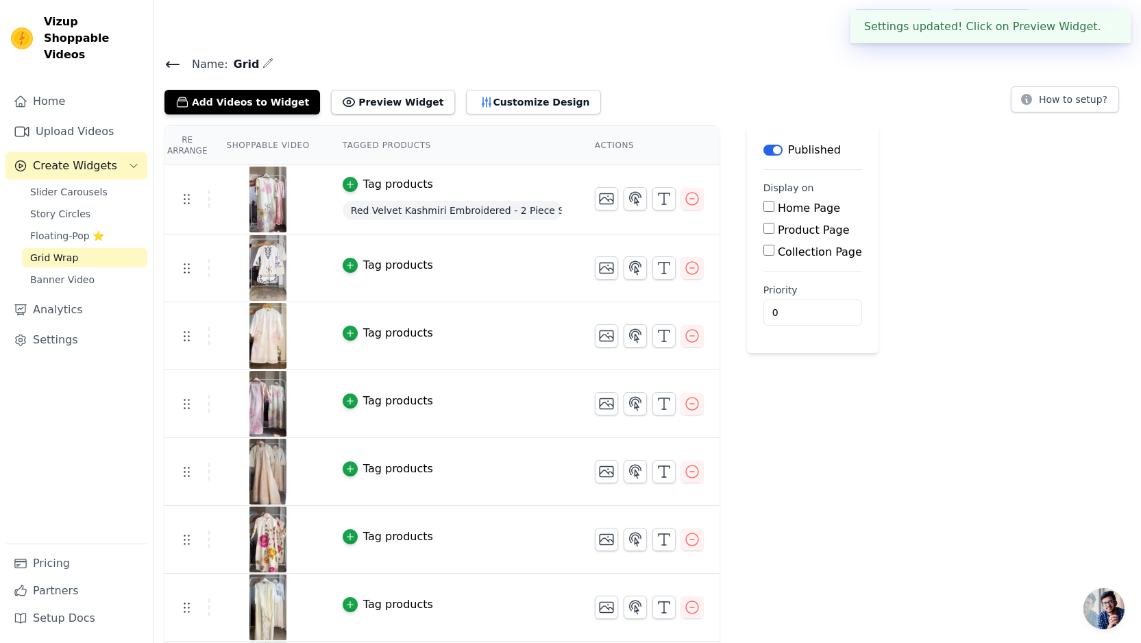
click at [435, 265] on div "Tag products" at bounding box center [452, 265] width 219 height 16
click at [504, 107] on button "Customize Design" at bounding box center [533, 102] width 135 height 25
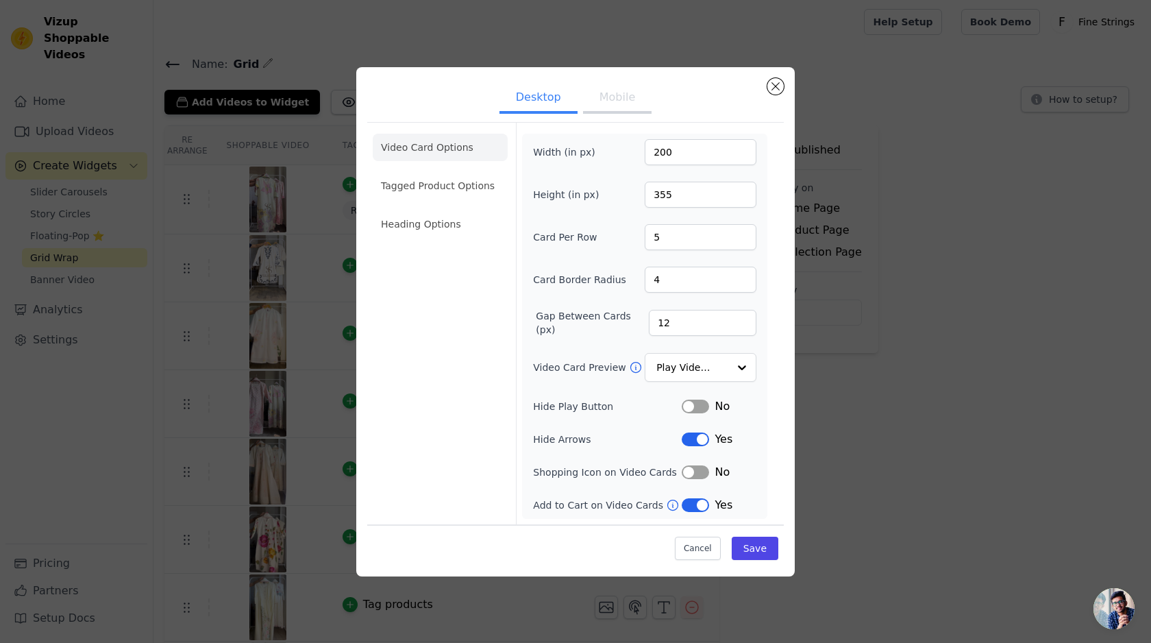
click at [702, 503] on button "Label" at bounding box center [695, 505] width 27 height 14
click at [744, 548] on button "Save" at bounding box center [755, 548] width 47 height 23
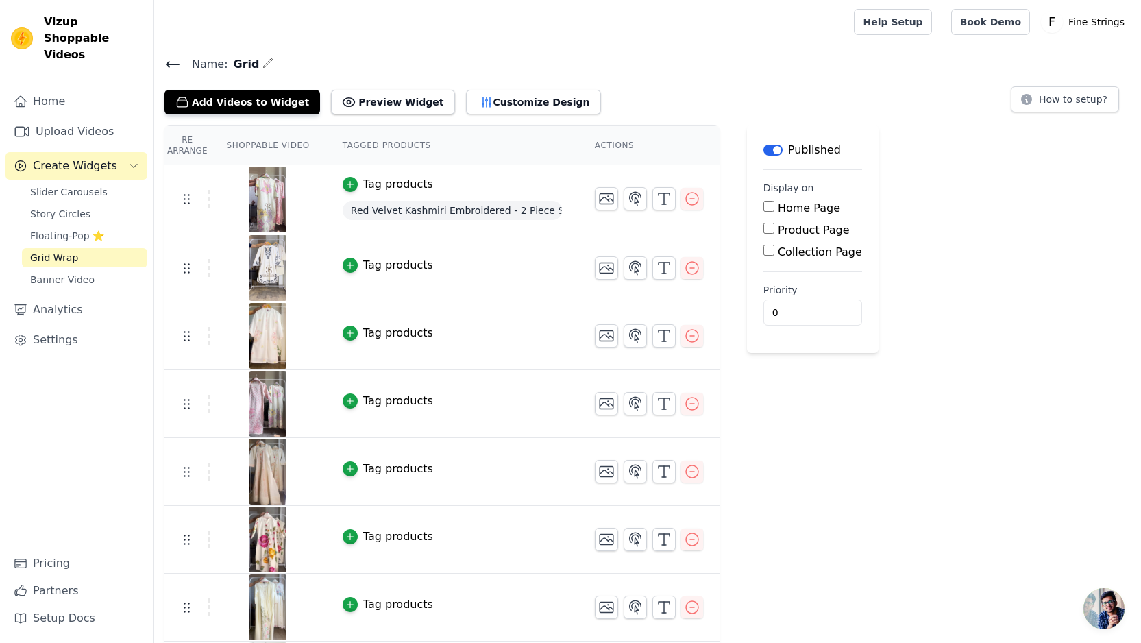
click at [494, 86] on div "Add Videos to Widget Preview Widget Customize Design" at bounding box center [387, 99] width 447 height 30
click at [491, 92] on button "Customize Design" at bounding box center [533, 102] width 135 height 25
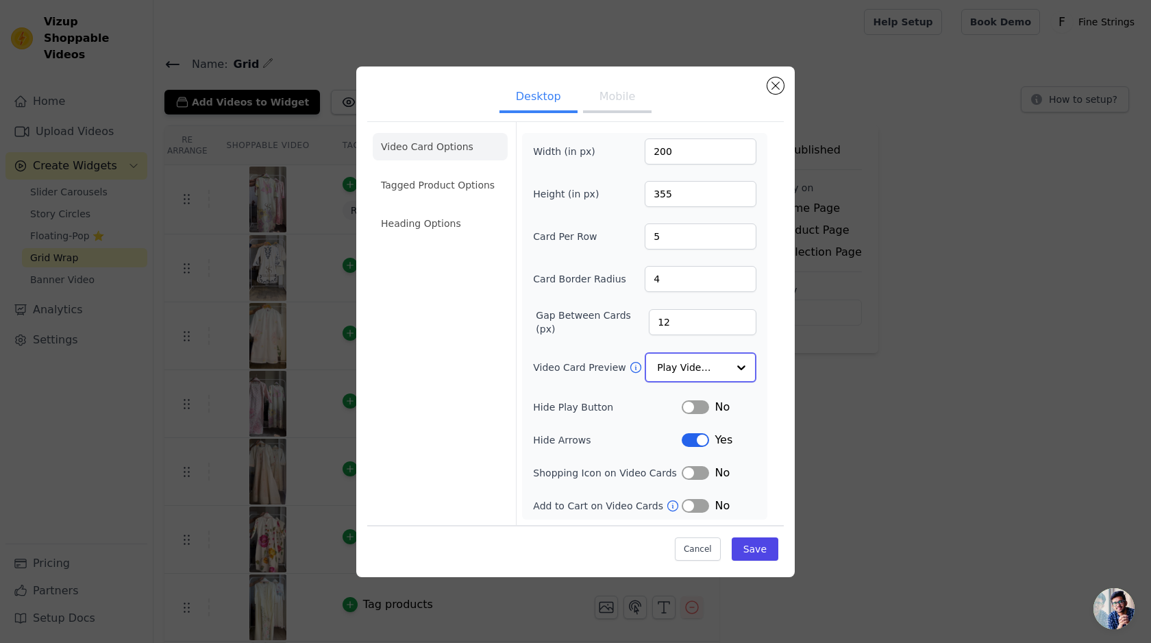
click at [663, 359] on input "Video Card Preview" at bounding box center [692, 367] width 71 height 27
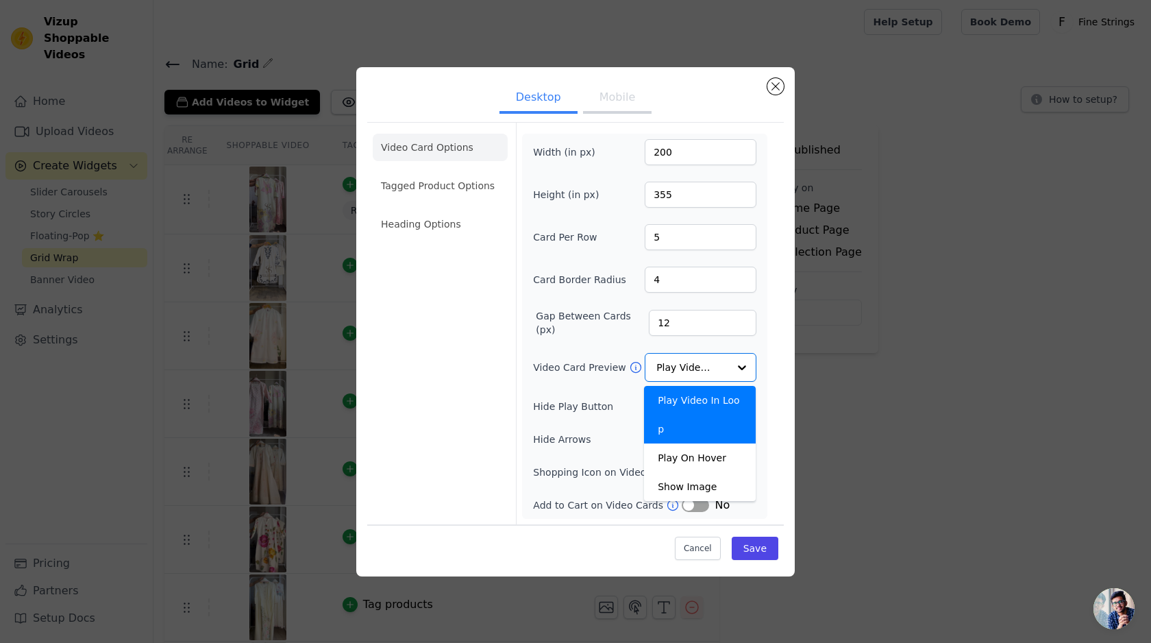
click at [782, 323] on div "Video Card Options Tagged Product Options Heading Options Width (in px) 200 Hei…" at bounding box center [575, 323] width 417 height 402
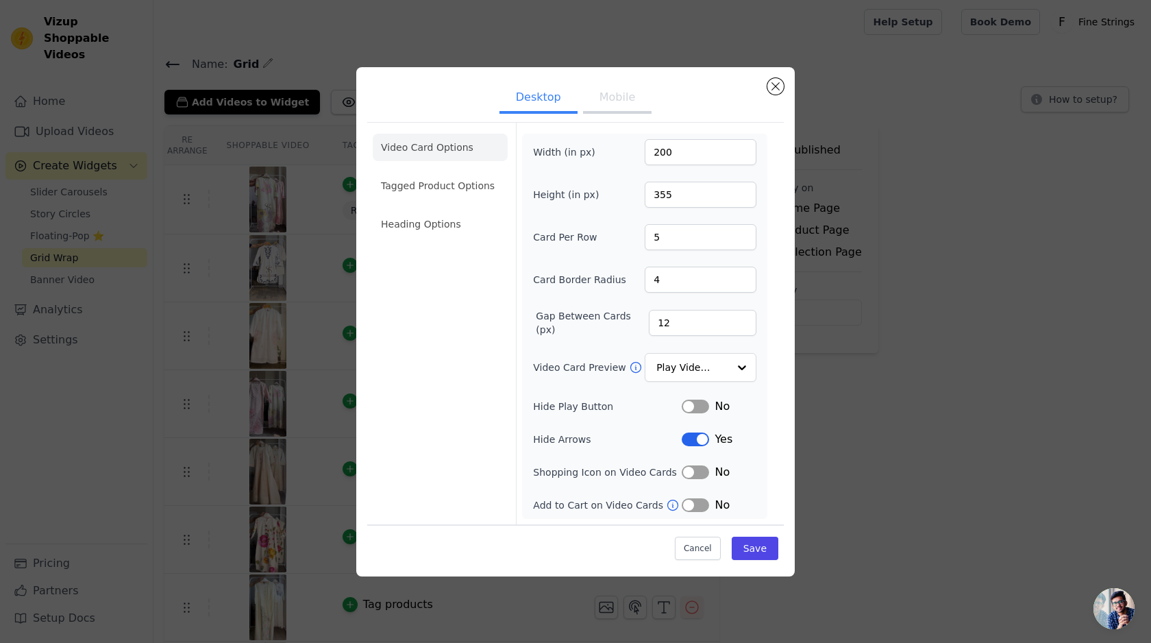
click at [694, 500] on button "Label" at bounding box center [695, 505] width 27 height 14
click at [770, 559] on div "Cancel Save" at bounding box center [575, 544] width 417 height 41
click at [765, 550] on button "Save" at bounding box center [755, 548] width 47 height 23
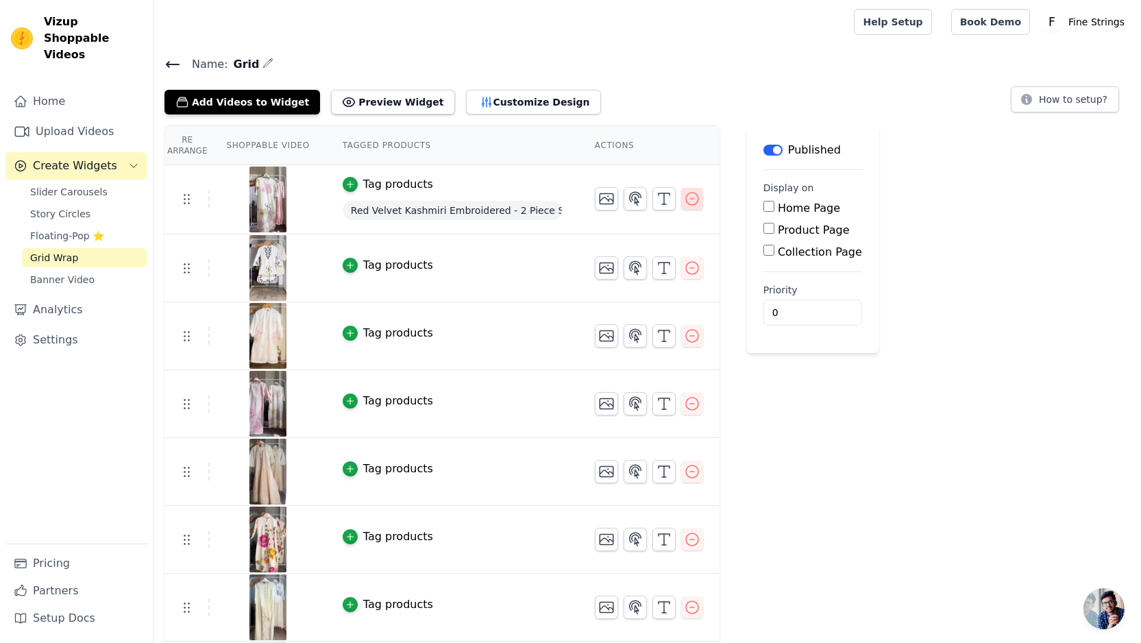
click at [690, 199] on icon "button" at bounding box center [692, 199] width 16 height 16
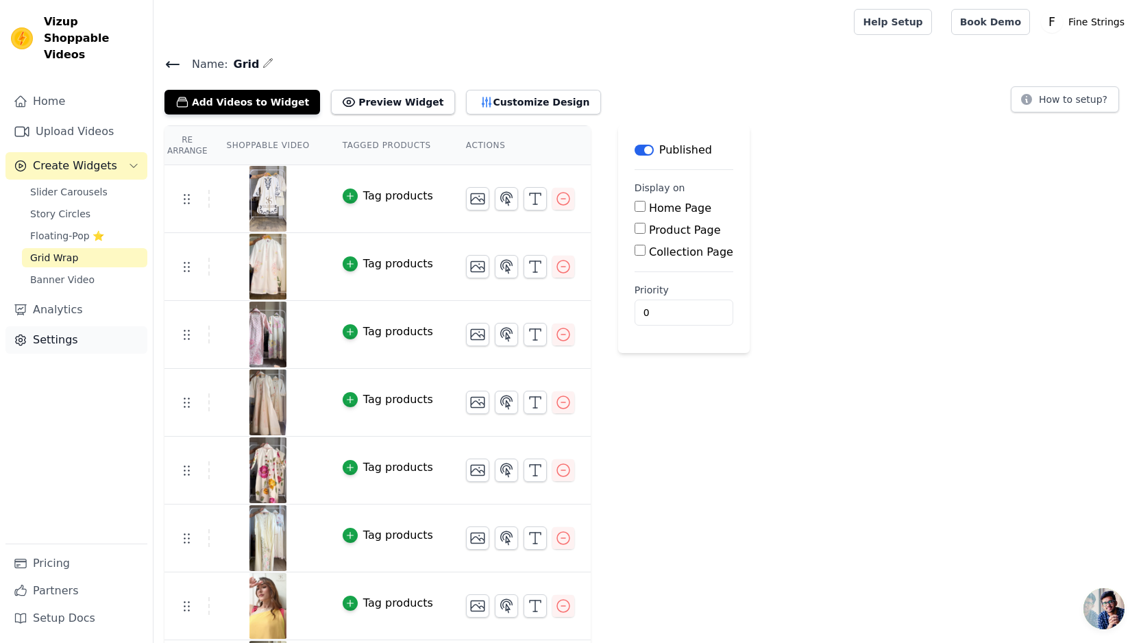
click at [73, 326] on link "Settings" at bounding box center [76, 339] width 142 height 27
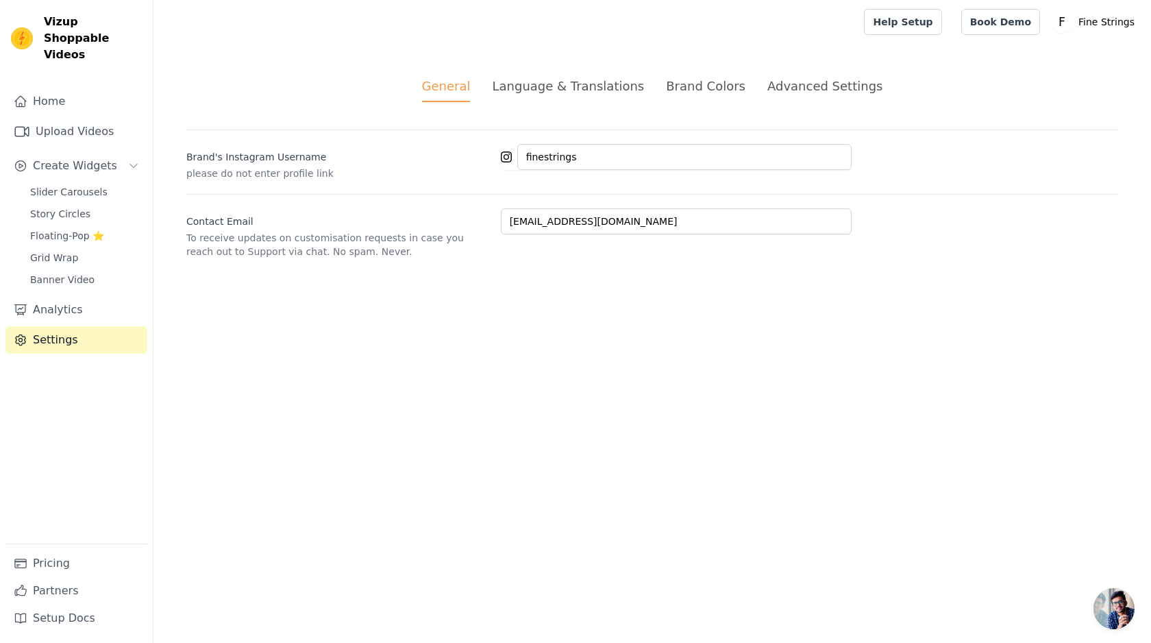
click at [694, 80] on div "Brand Colors" at bounding box center [705, 86] width 79 height 19
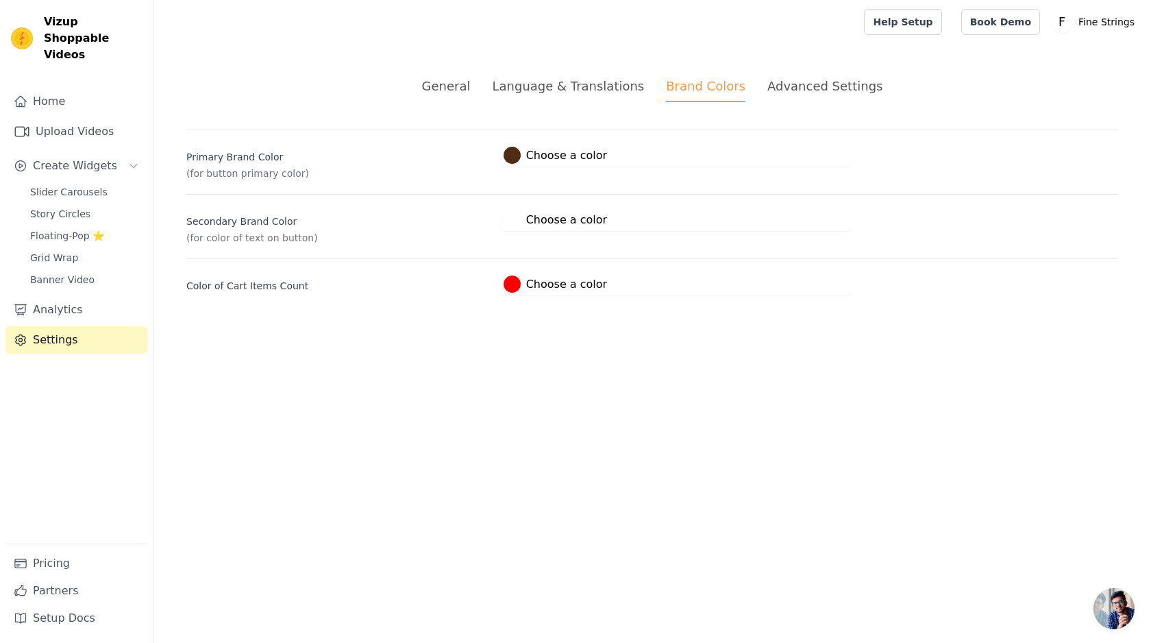
click at [507, 272] on div "Color of Cart Items Count #ff0000 Choose a color #ff0000 1 hex change to rgb" at bounding box center [652, 276] width 932 height 37
click at [792, 88] on div "Advanced Settings" at bounding box center [825, 86] width 115 height 19
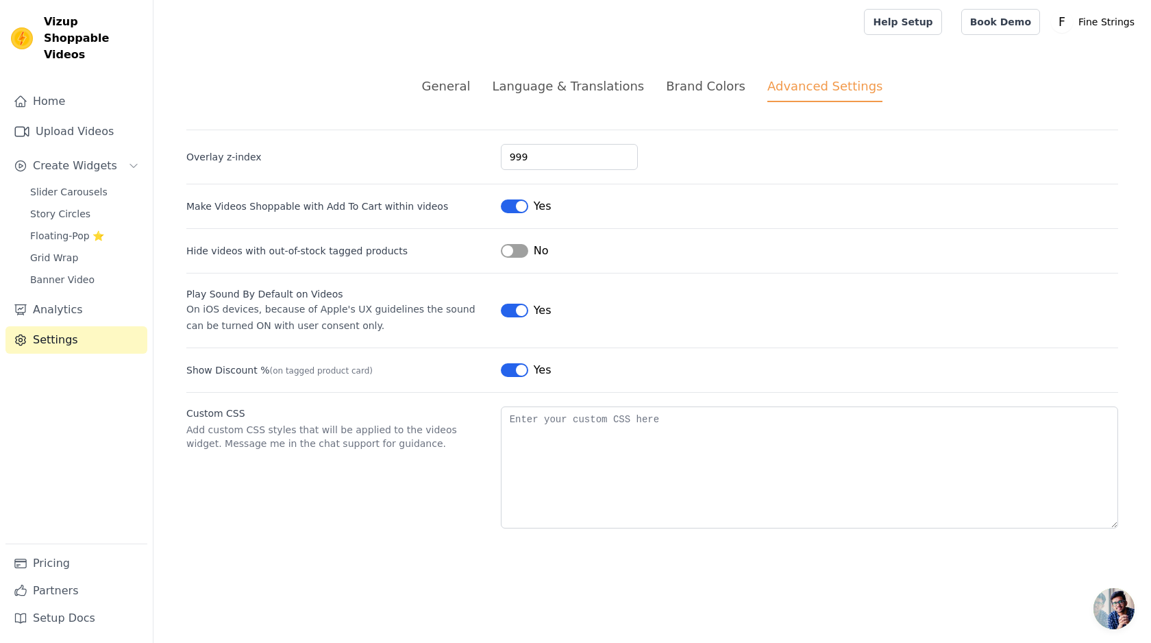
click at [484, 86] on ul "General Language & Translations Brand Colors Advanced Settings" at bounding box center [652, 89] width 932 height 25
click at [434, 93] on ul "General Language & Translations Brand Colors Advanced Settings" at bounding box center [652, 89] width 932 height 25
click at [446, 86] on div "General" at bounding box center [446, 86] width 49 height 19
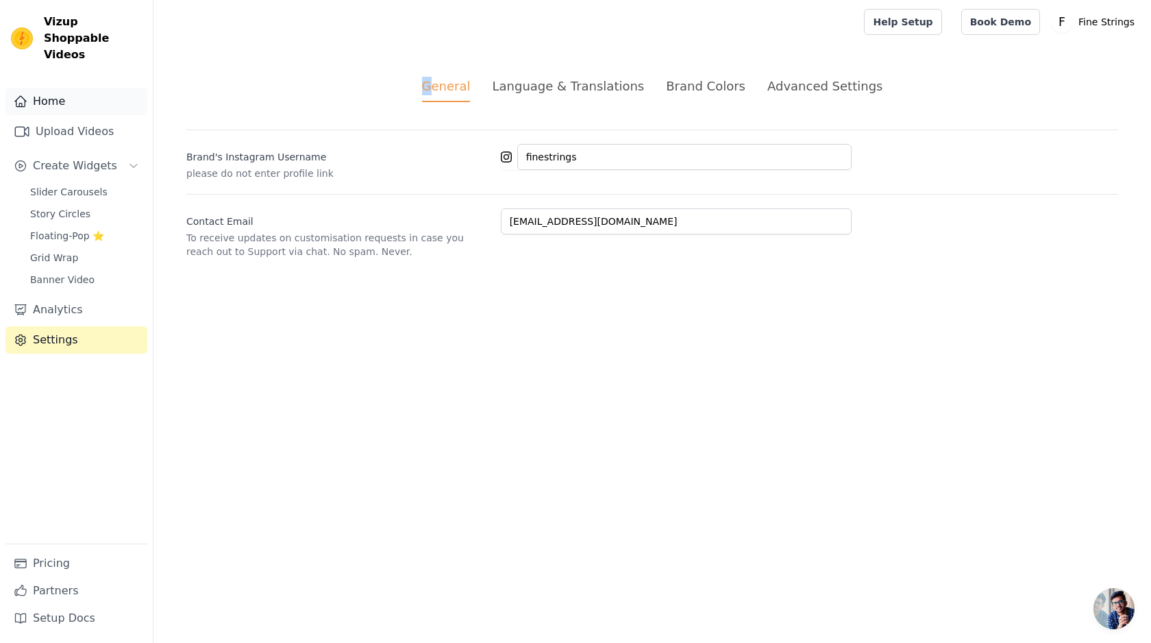
click at [28, 88] on link "Home" at bounding box center [76, 101] width 142 height 27
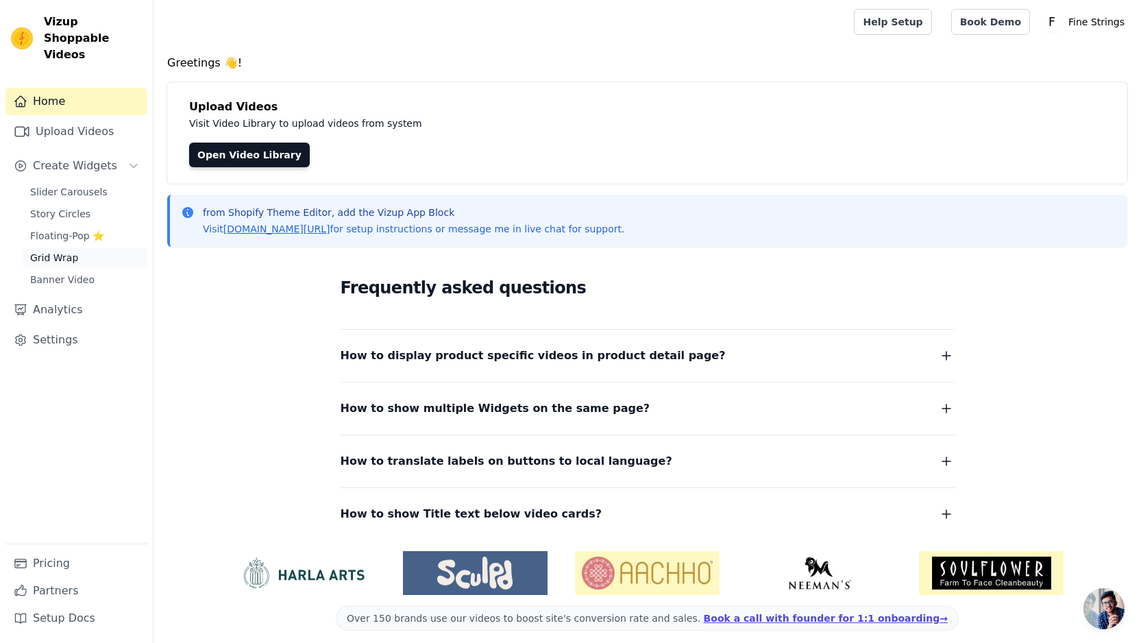
click at [46, 251] on span "Grid Wrap" at bounding box center [54, 258] width 48 height 14
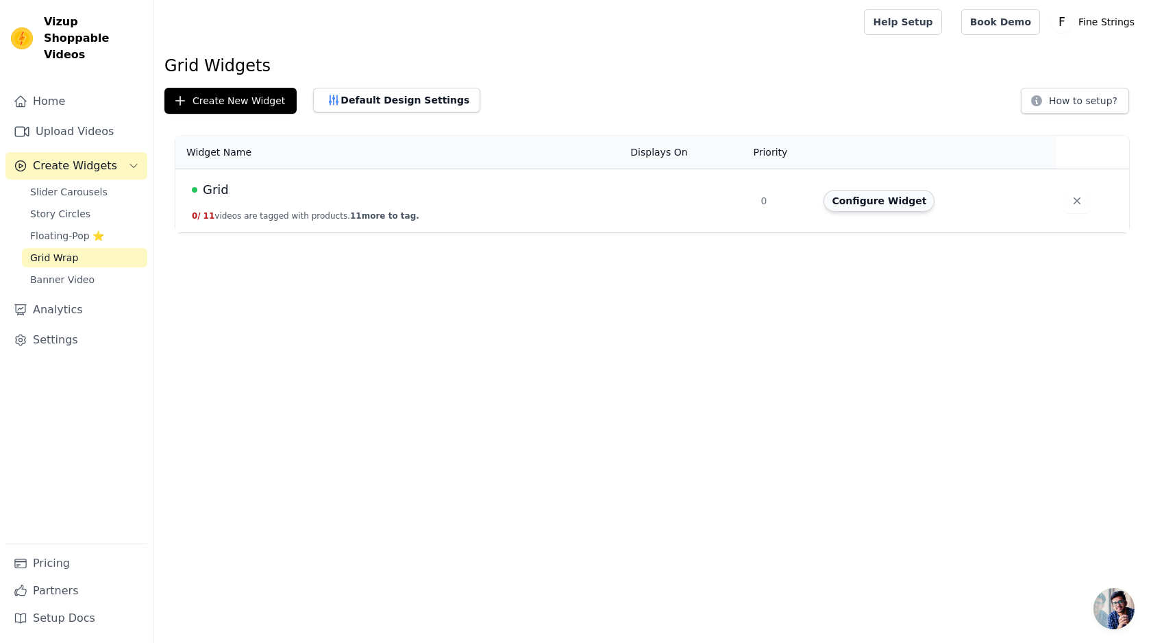
click at [849, 205] on button "Configure Widget" at bounding box center [879, 201] width 111 height 22
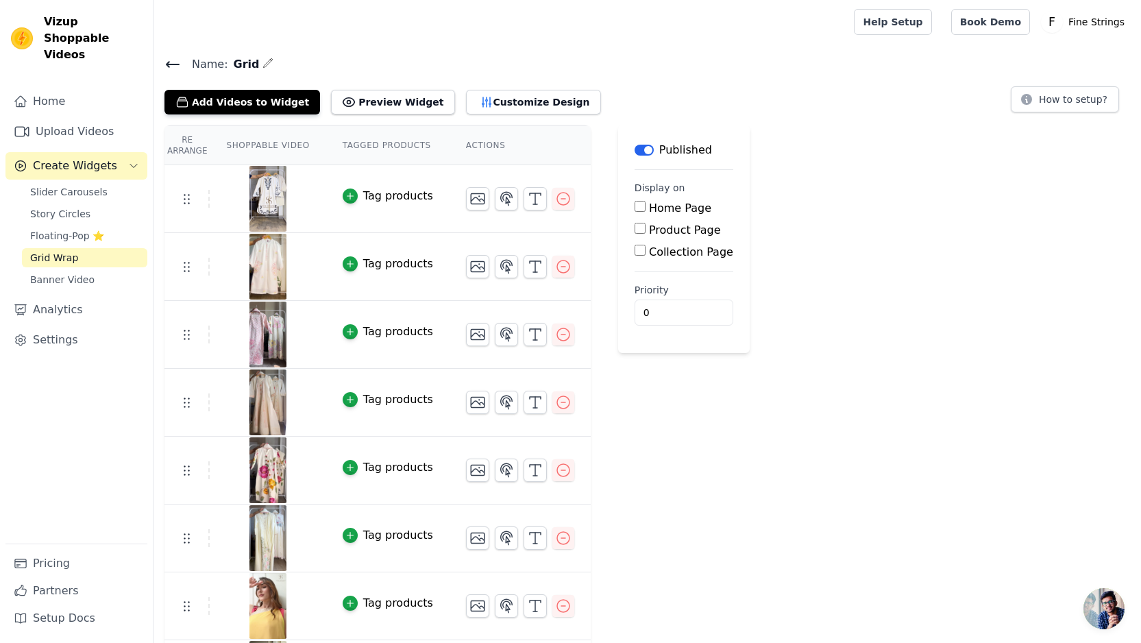
click at [881, 241] on div "Re Arrange Shoppable Video Tagged Products Actions Tag products Tag products Ta…" at bounding box center [647, 518] width 987 height 786
click at [410, 197] on div "Tag products" at bounding box center [398, 196] width 70 height 16
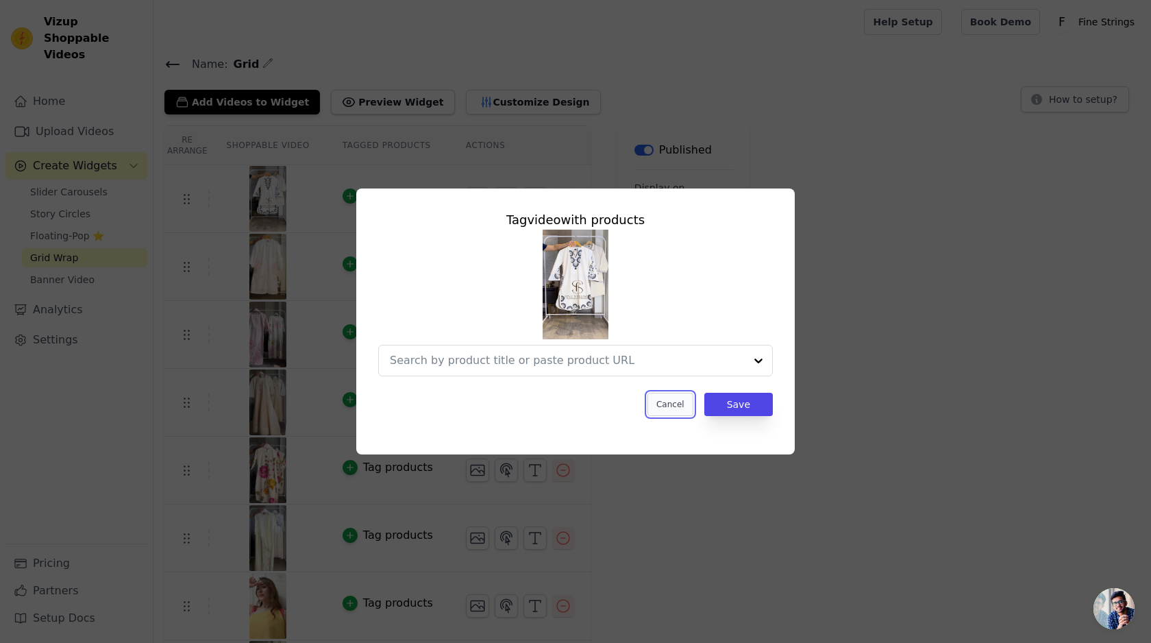
click at [678, 408] on button "Cancel" at bounding box center [671, 404] width 46 height 23
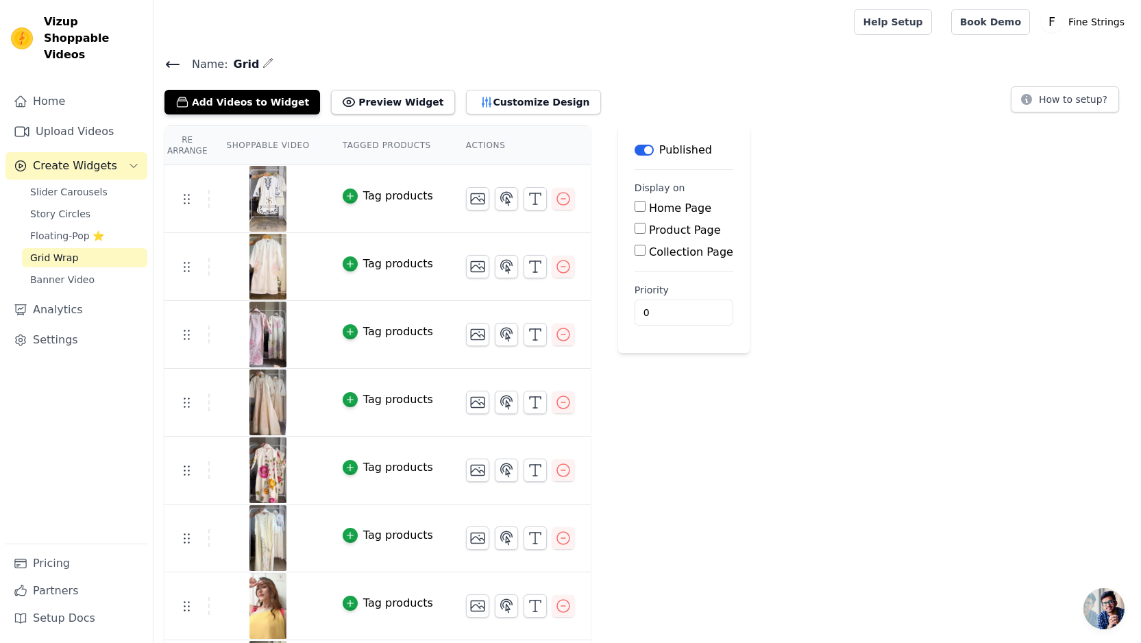
click at [508, 127] on th "Actions" at bounding box center [520, 145] width 141 height 39
click at [500, 101] on button "Customize Design" at bounding box center [533, 102] width 135 height 25
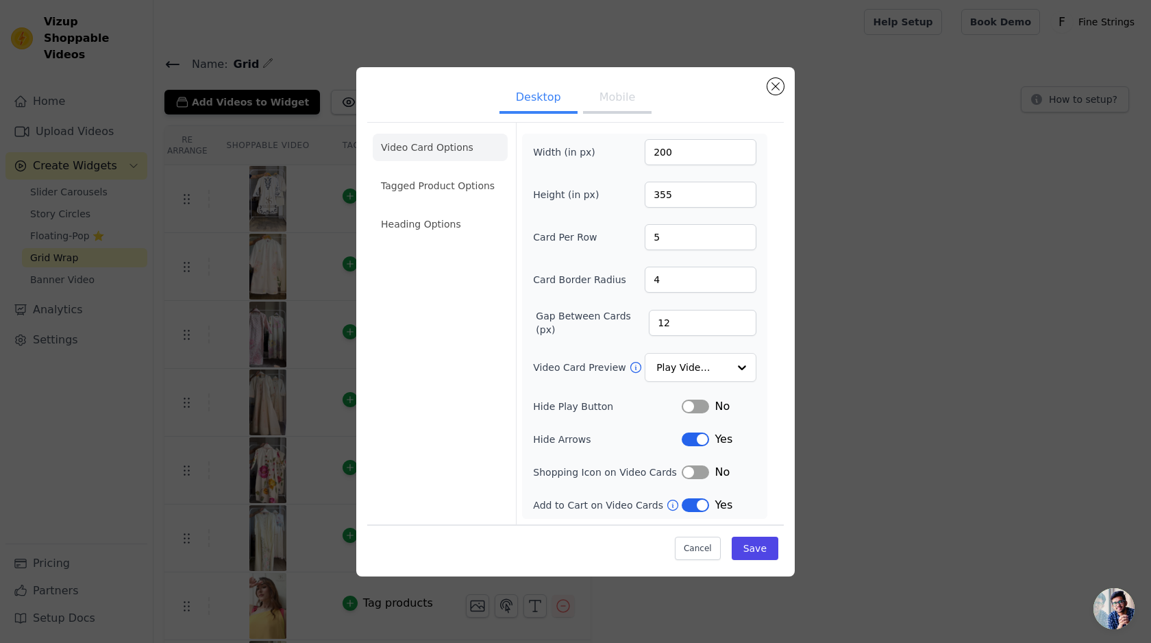
click at [627, 88] on button "Mobile" at bounding box center [617, 99] width 69 height 30
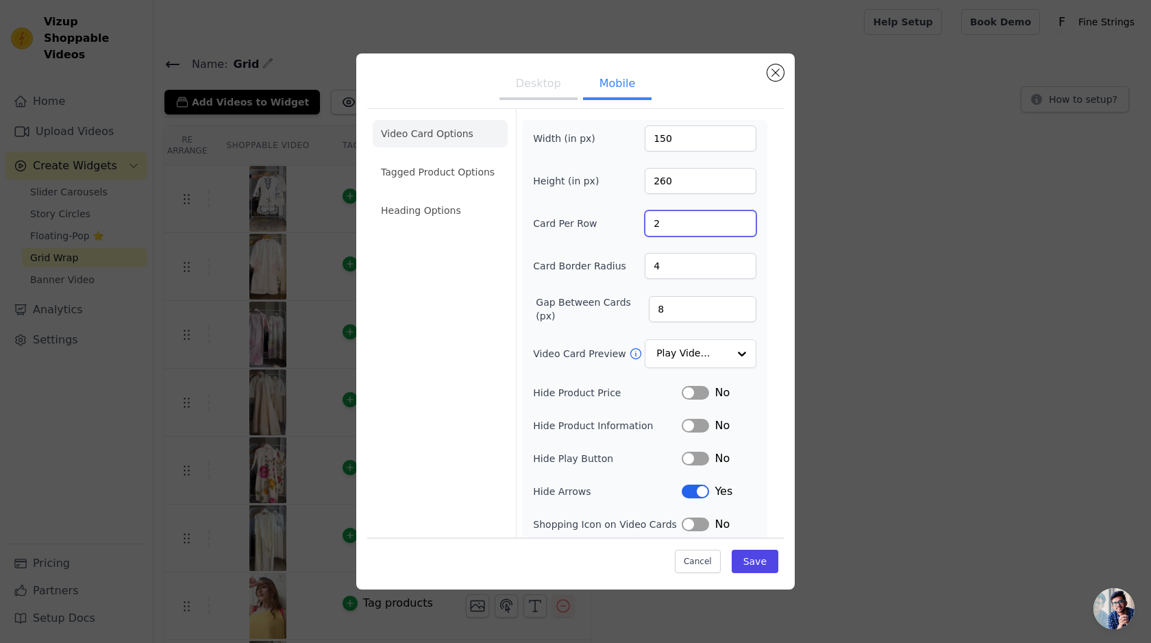
click at [705, 225] on input "2" at bounding box center [701, 223] width 112 height 26
type input "3"
click at [741, 220] on input "3" at bounding box center [701, 223] width 112 height 26
click at [757, 563] on button "Save" at bounding box center [755, 561] width 47 height 23
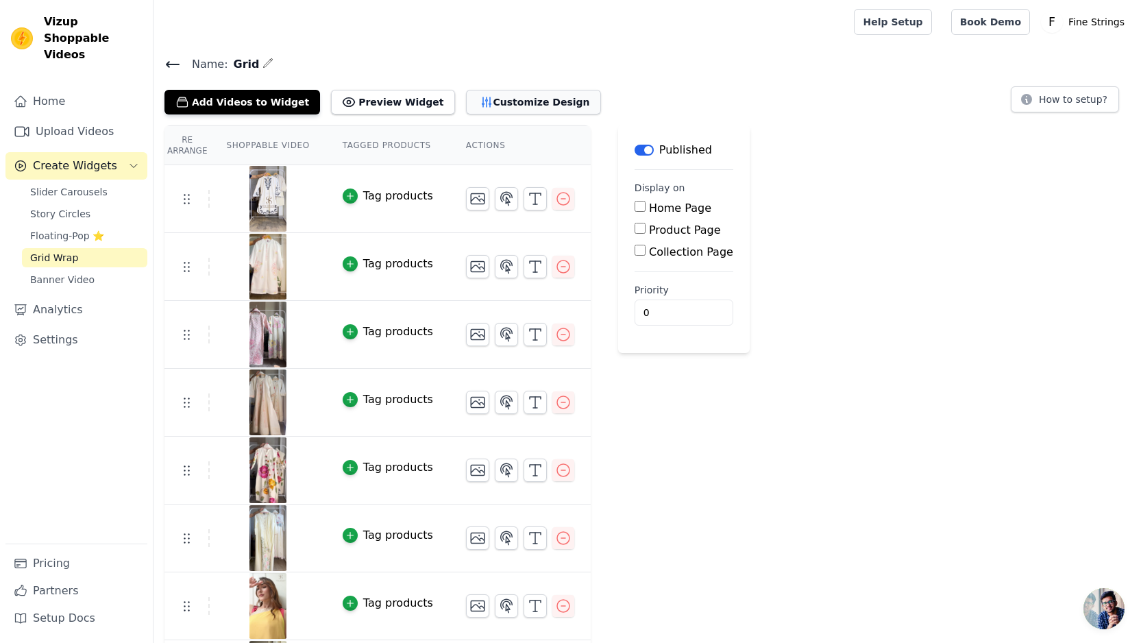
click at [502, 94] on button "Customize Design" at bounding box center [533, 102] width 135 height 25
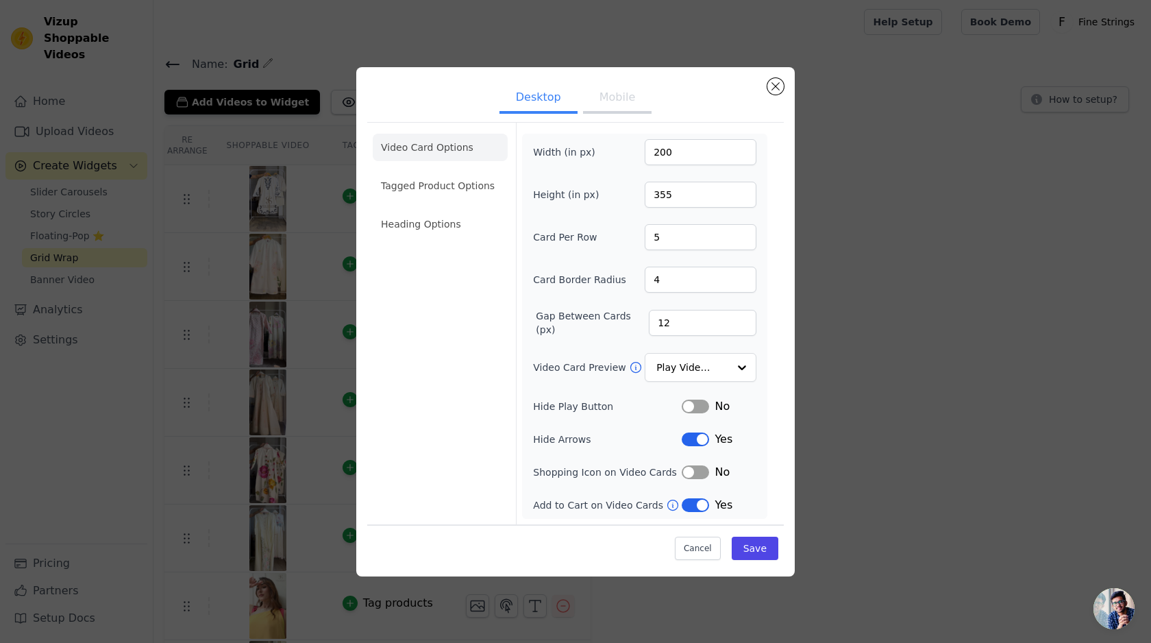
click at [598, 99] on button "Mobile" at bounding box center [617, 99] width 69 height 30
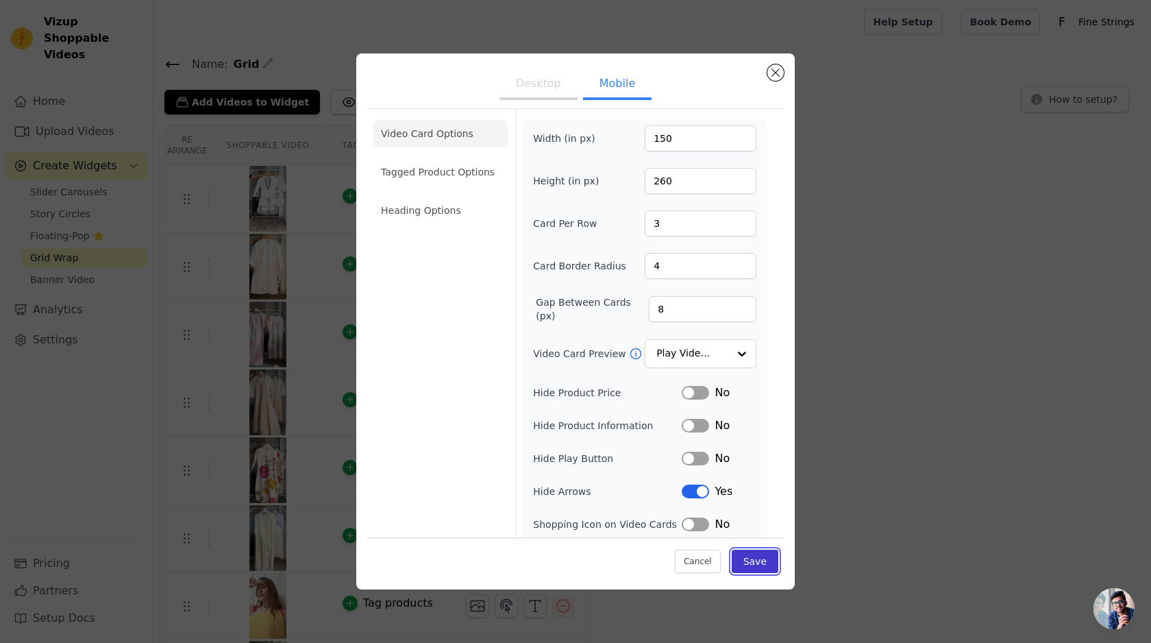
click at [749, 570] on button "Save" at bounding box center [755, 561] width 47 height 23
